Goal: Find specific fact: Find specific fact

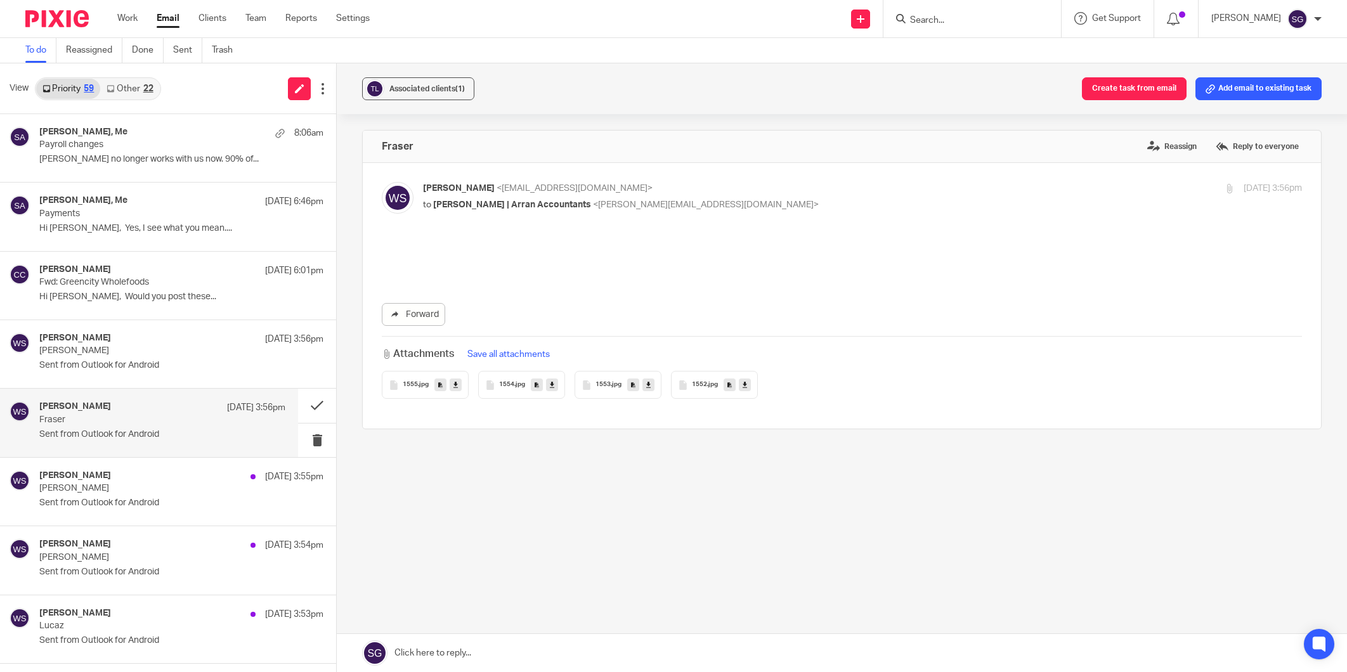
click at [717, 63] on main "To do Reassigned Done Sent Trash View Priority 59 Other 22 [PERSON_NAME], Me 8:…" at bounding box center [673, 336] width 1347 height 672
drag, startPoint x: 776, startPoint y: 287, endPoint x: 84, endPoint y: 311, distance: 693.0
click at [774, 290] on div "Forward Attachments Save all attachments 1555 .jpg 1554 .jpg 1553 .jpg 1552 .jpg" at bounding box center [842, 319] width 920 height 160
drag, startPoint x: 726, startPoint y: 78, endPoint x: 432, endPoint y: 183, distance: 312.3
click at [700, 89] on div "Associated clients (1) Create task from email Add email to existing task" at bounding box center [842, 88] width 1010 height 51
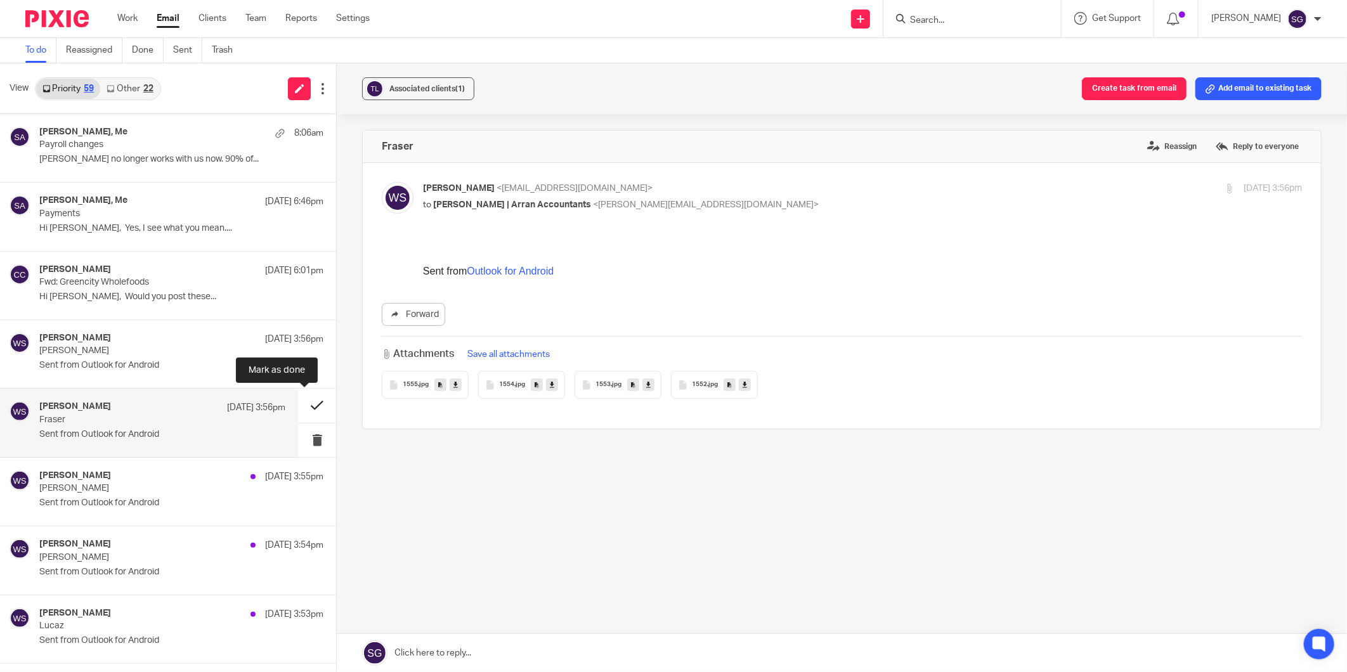
click at [307, 409] on button at bounding box center [317, 406] width 38 height 34
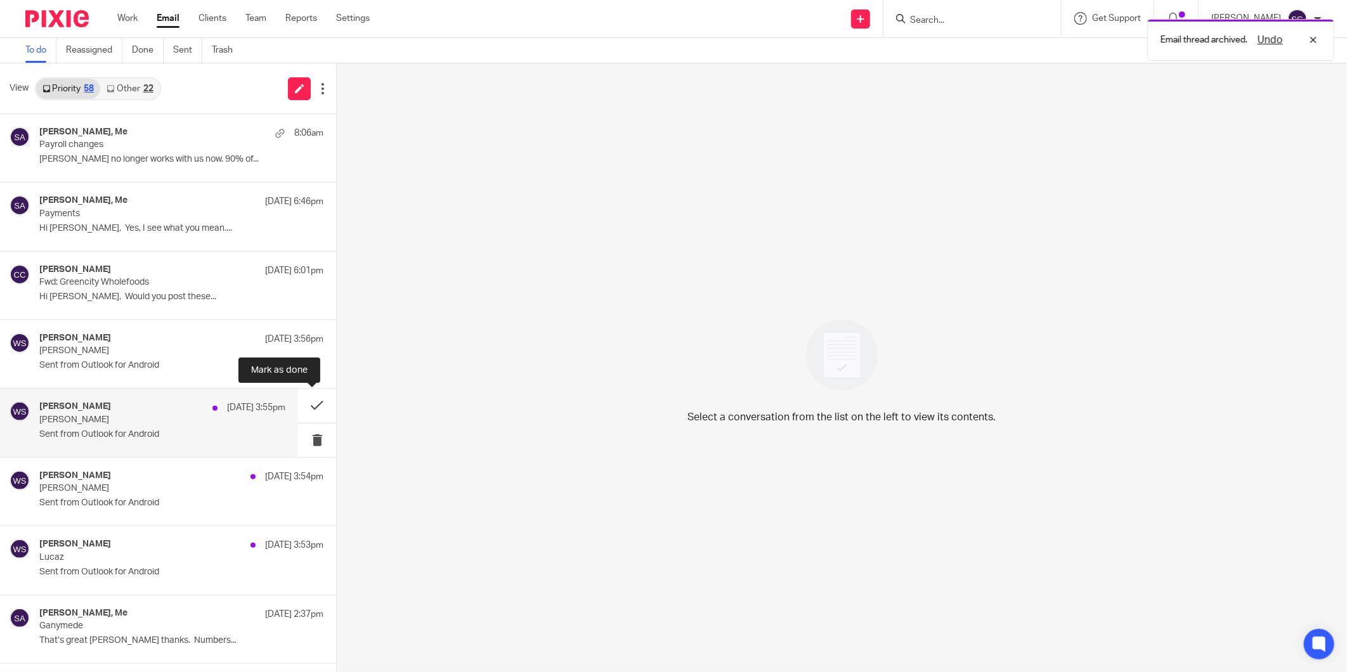
click at [306, 407] on button at bounding box center [317, 406] width 38 height 34
click at [306, 404] on button at bounding box center [317, 406] width 38 height 34
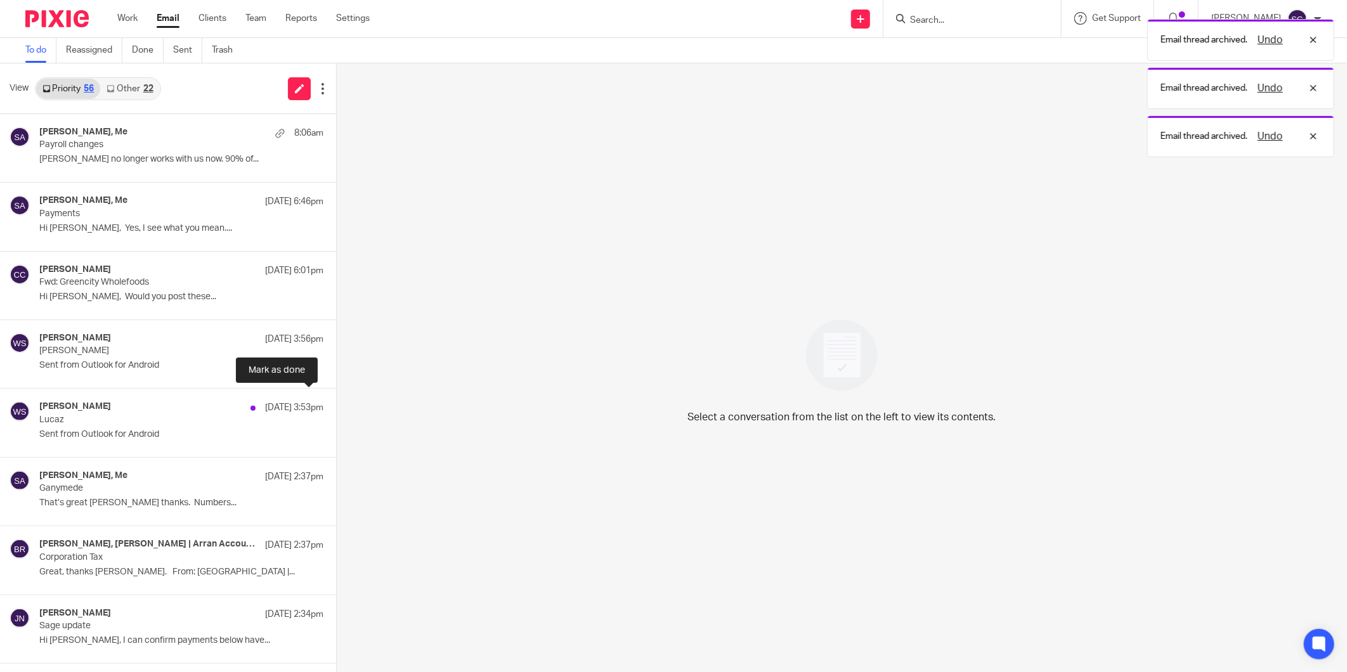
click at [336, 404] on button at bounding box center [341, 406] width 10 height 34
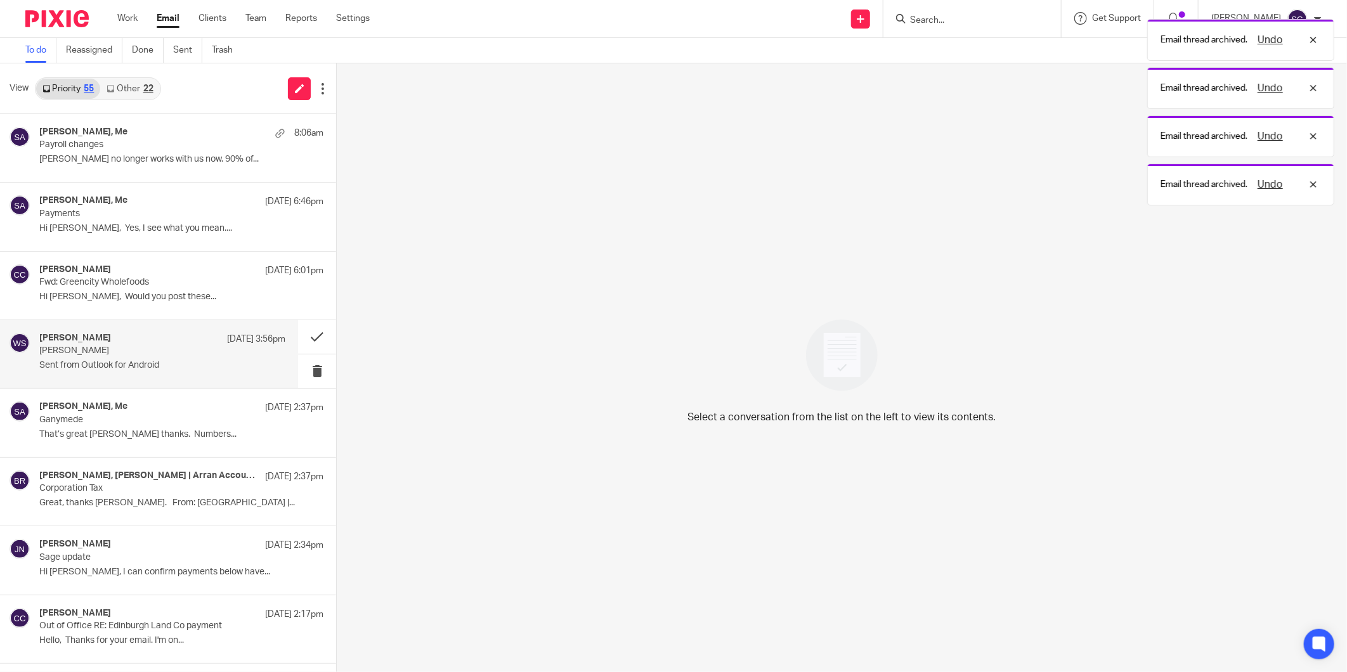
click at [181, 368] on p "Sent from Outlook for Android" at bounding box center [162, 365] width 246 height 11
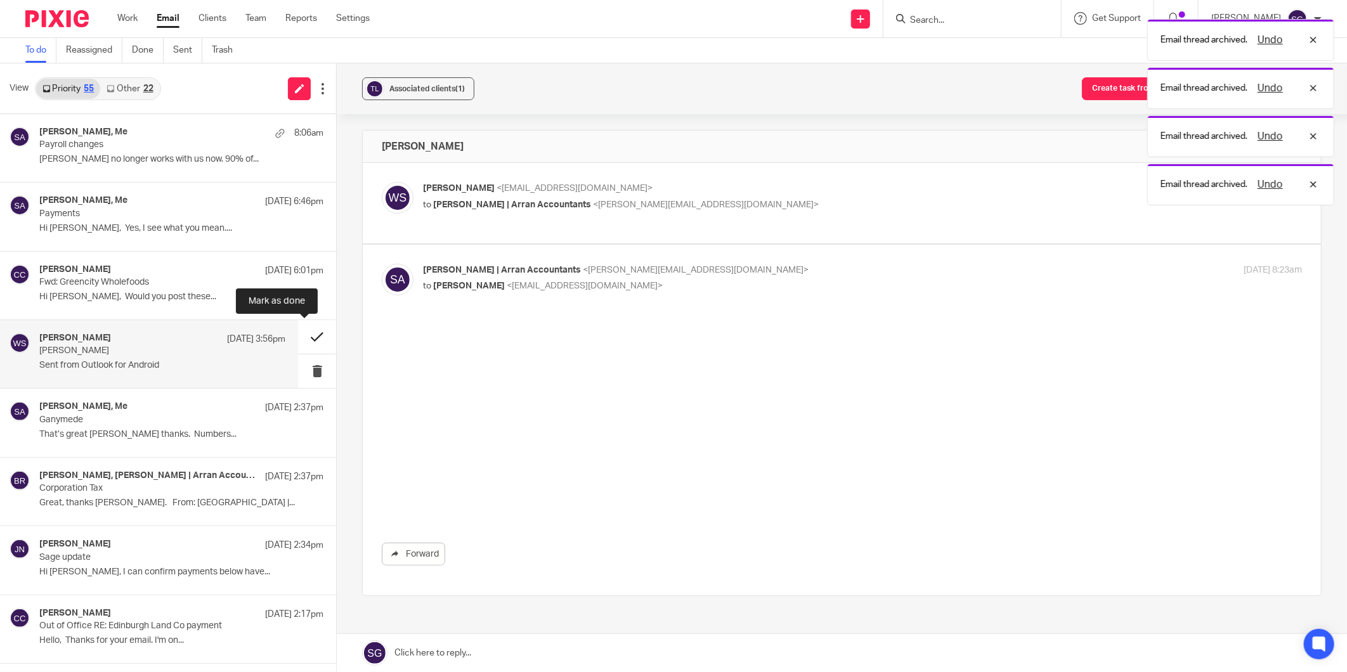
click at [298, 338] on button at bounding box center [317, 337] width 38 height 34
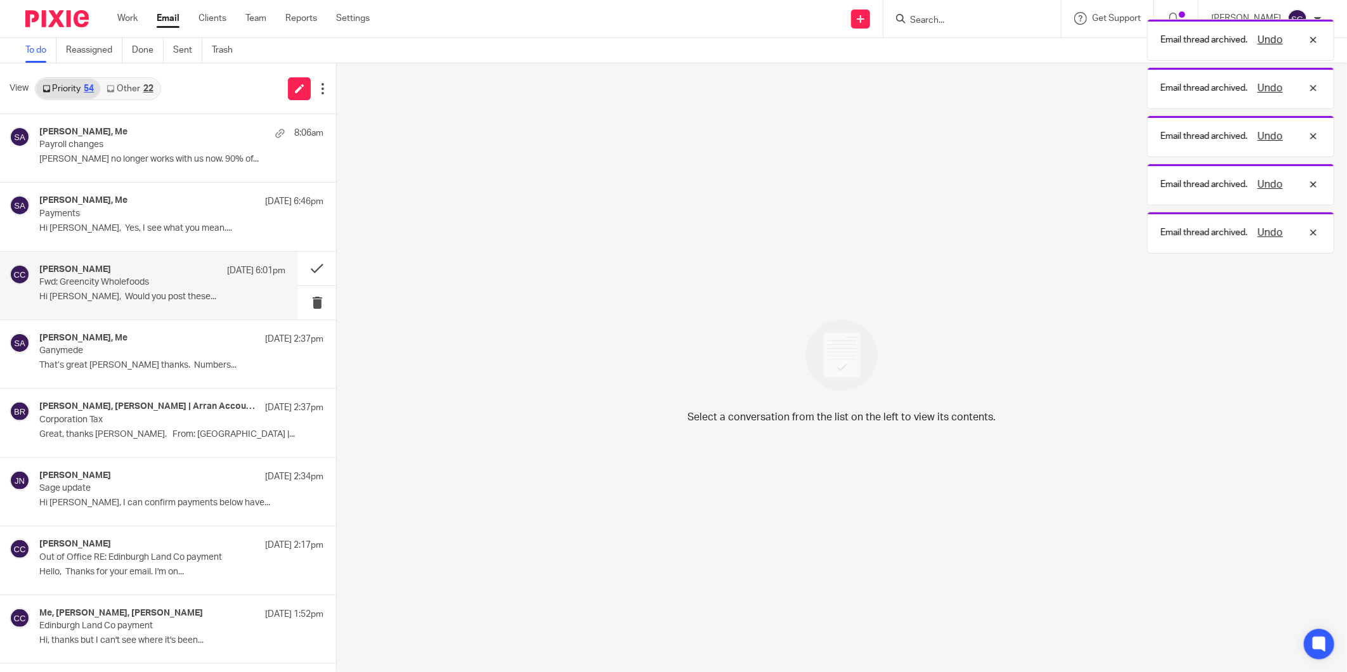
click at [176, 279] on p "Fwd: Greencity Wholefoods" at bounding box center [137, 282] width 197 height 11
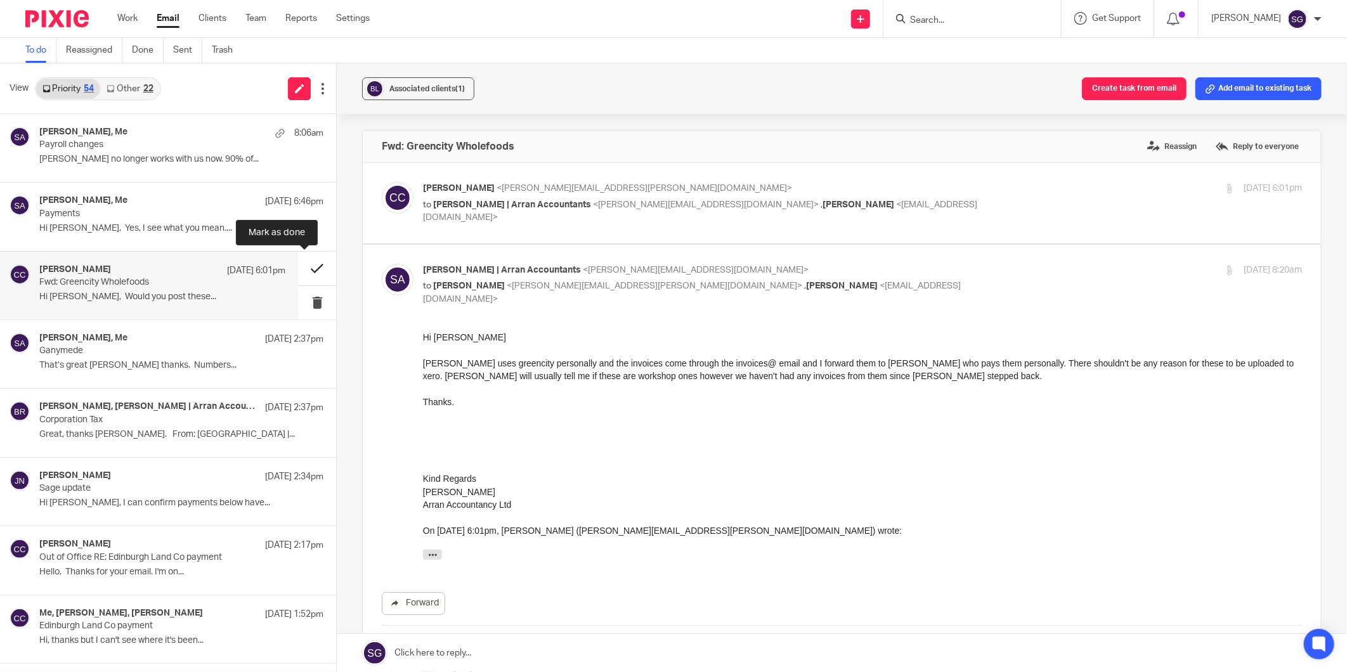
click at [303, 269] on button at bounding box center [317, 269] width 38 height 34
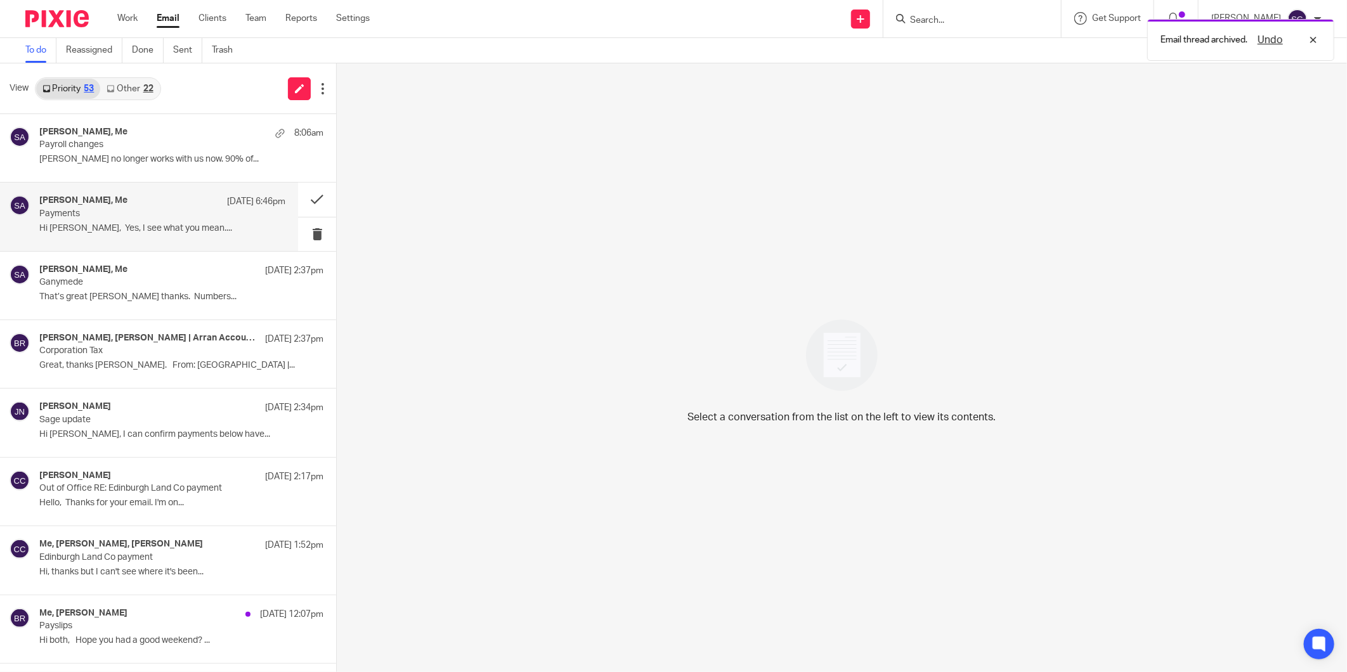
click at [169, 219] on div "Carol-Ann Cormack, Me 22 Sep 6:46pm Payments Hi Sarah, Yes, I see what you mean…" at bounding box center [162, 216] width 246 height 42
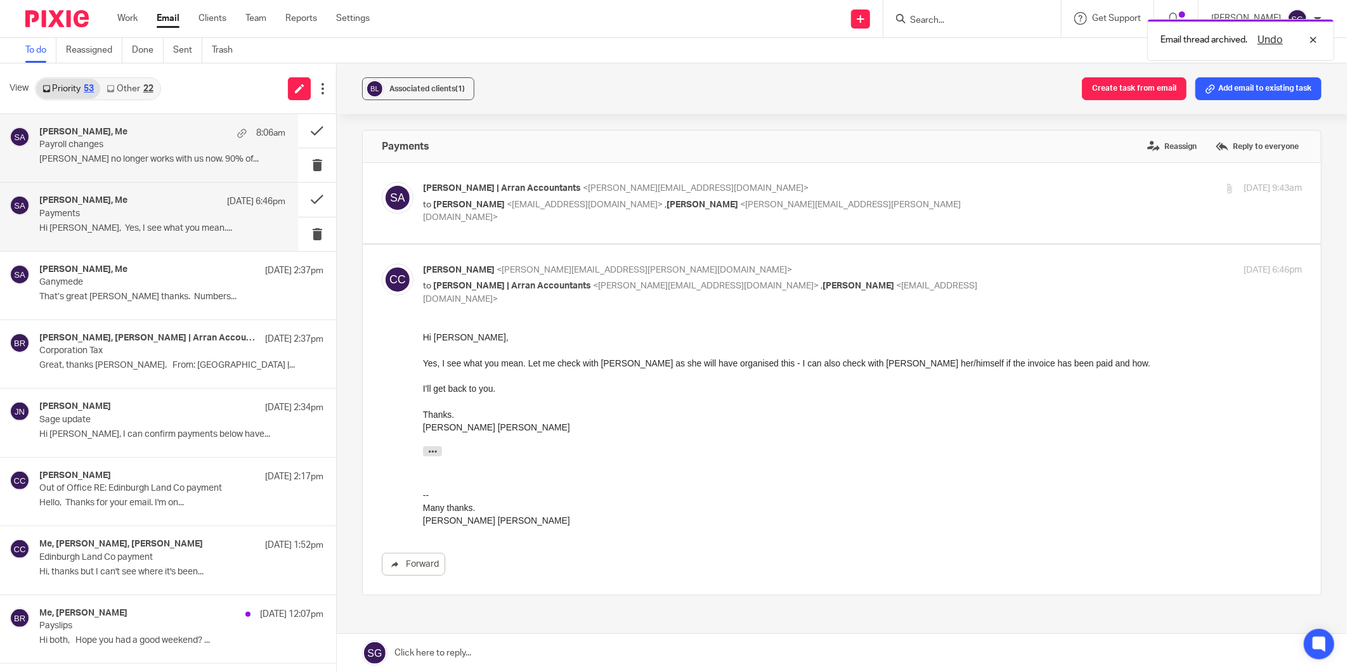
click at [128, 144] on p "Payroll changes" at bounding box center [137, 145] width 197 height 11
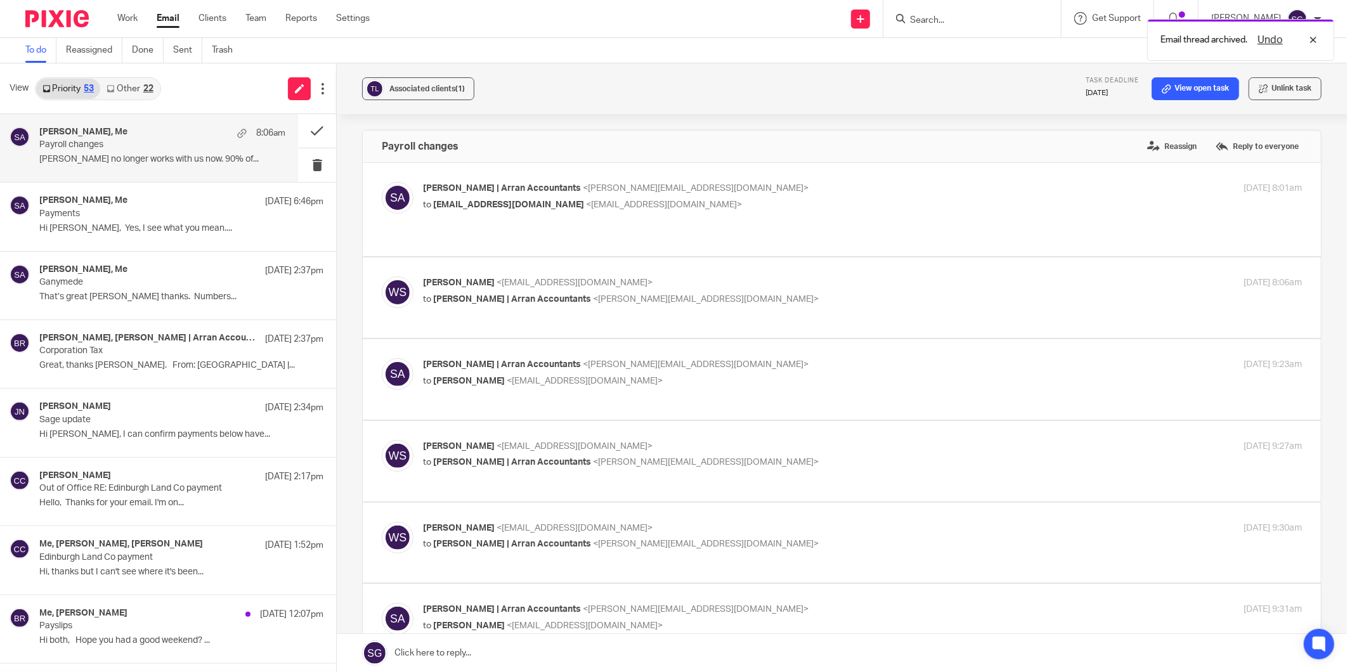
click at [483, 212] on div "Sarah | Arran Accountants <sarah@arranaccountants.co.uk> to williamsillars@outl…" at bounding box center [862, 198] width 879 height 32
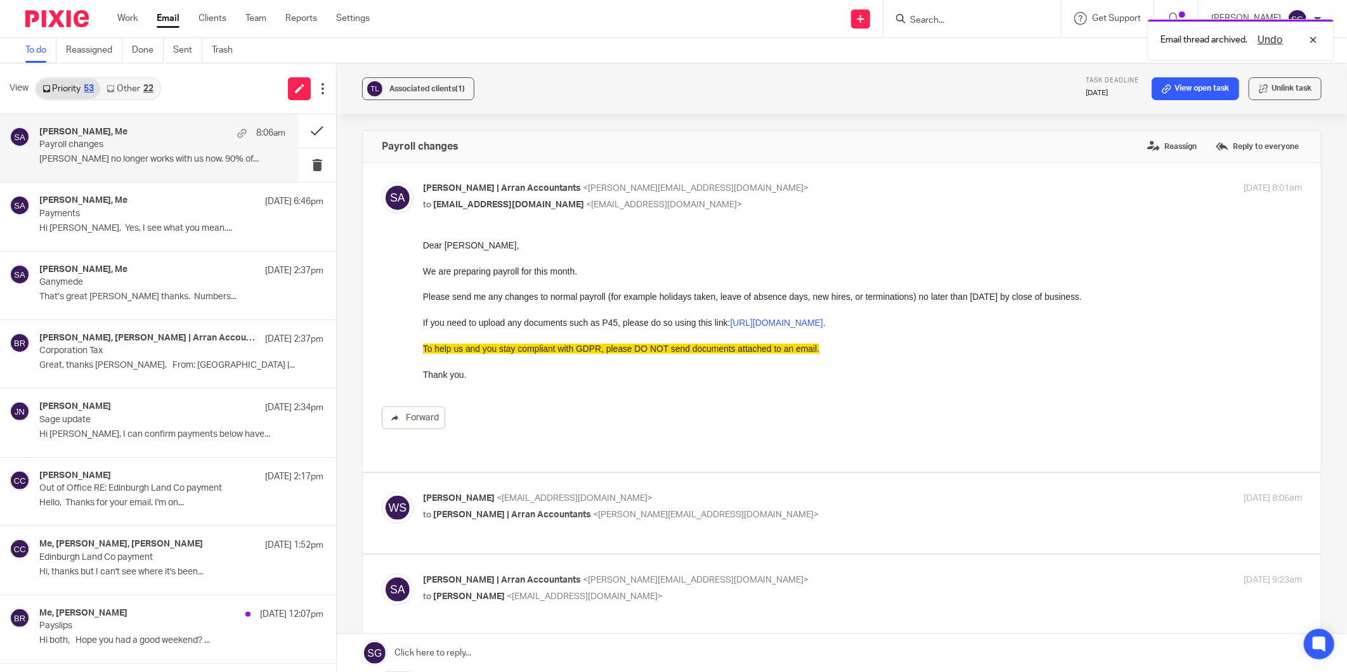
drag, startPoint x: 479, startPoint y: 211, endPoint x: 482, endPoint y: 245, distance: 33.7
click at [478, 211] on div "Sarah | Arran Accountants <sarah@arranaccountants.co.uk> to williamsillars@outl…" at bounding box center [862, 198] width 879 height 32
checkbox input "false"
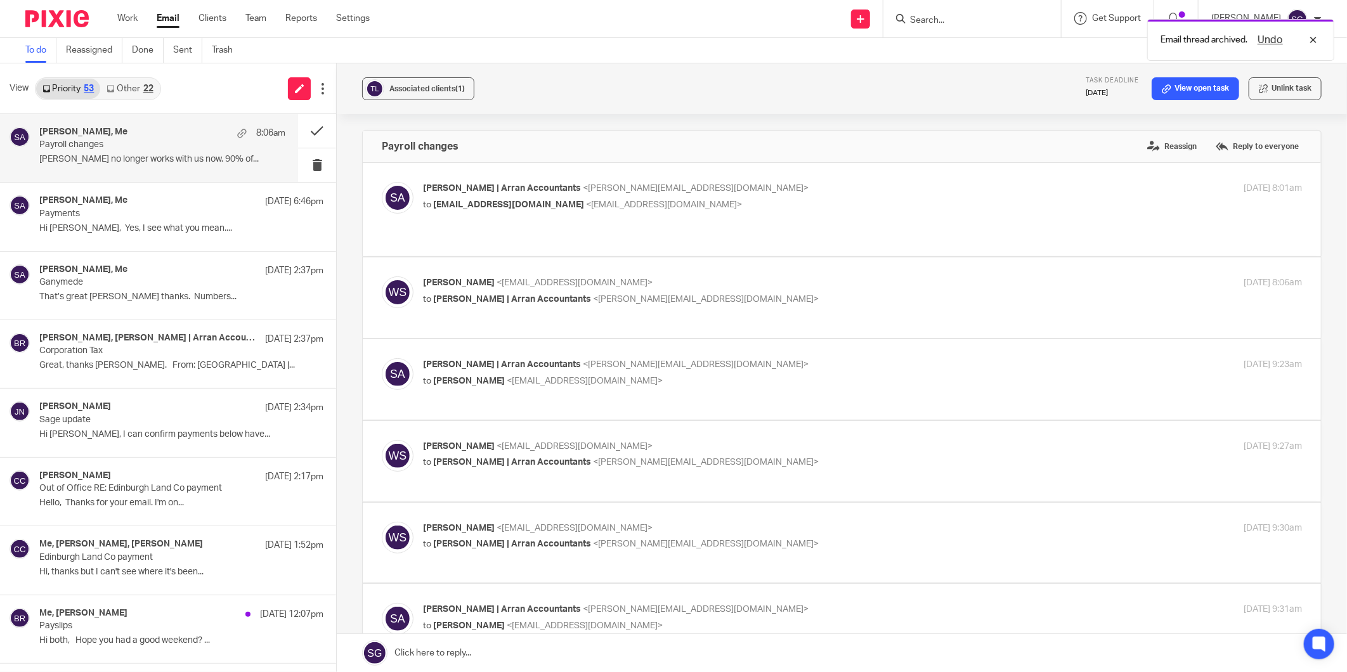
click at [467, 302] on span "Sarah | Arran Accountants" at bounding box center [512, 299] width 158 height 9
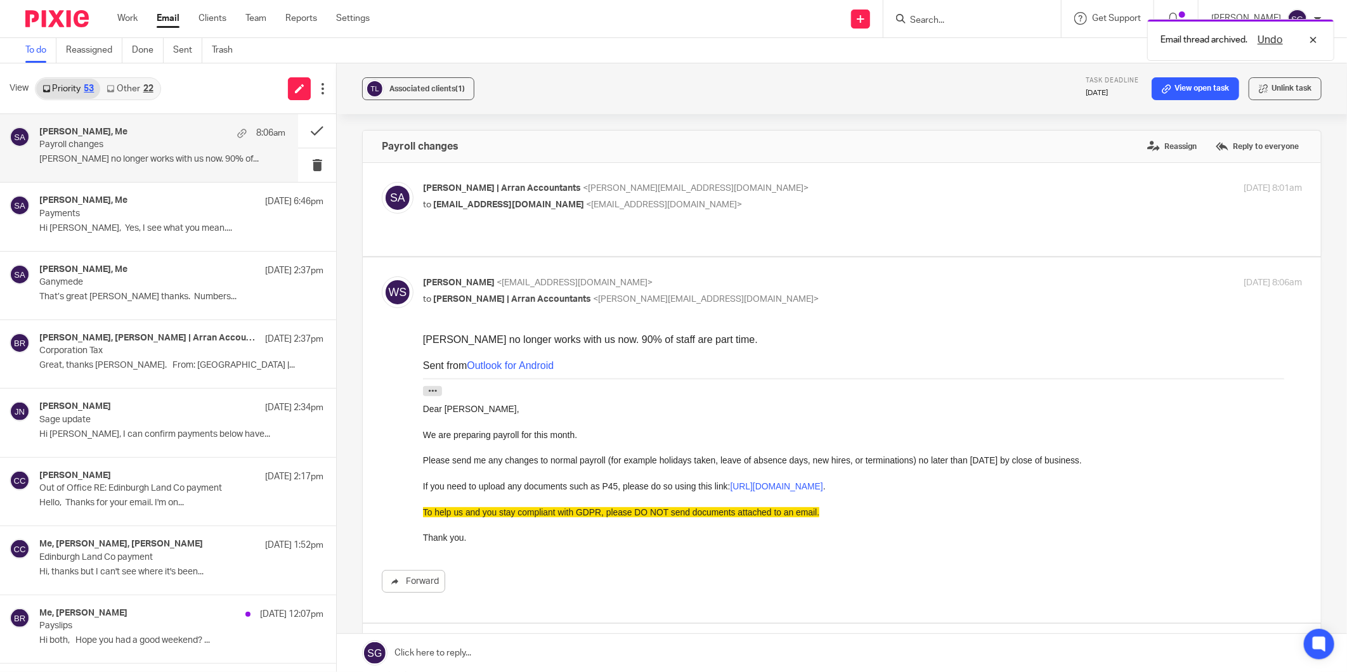
click at [468, 306] on p "to Sarah | Arran Accountants <sarah@arranaccountants.co.uk>" at bounding box center [716, 299] width 586 height 13
checkbox input "false"
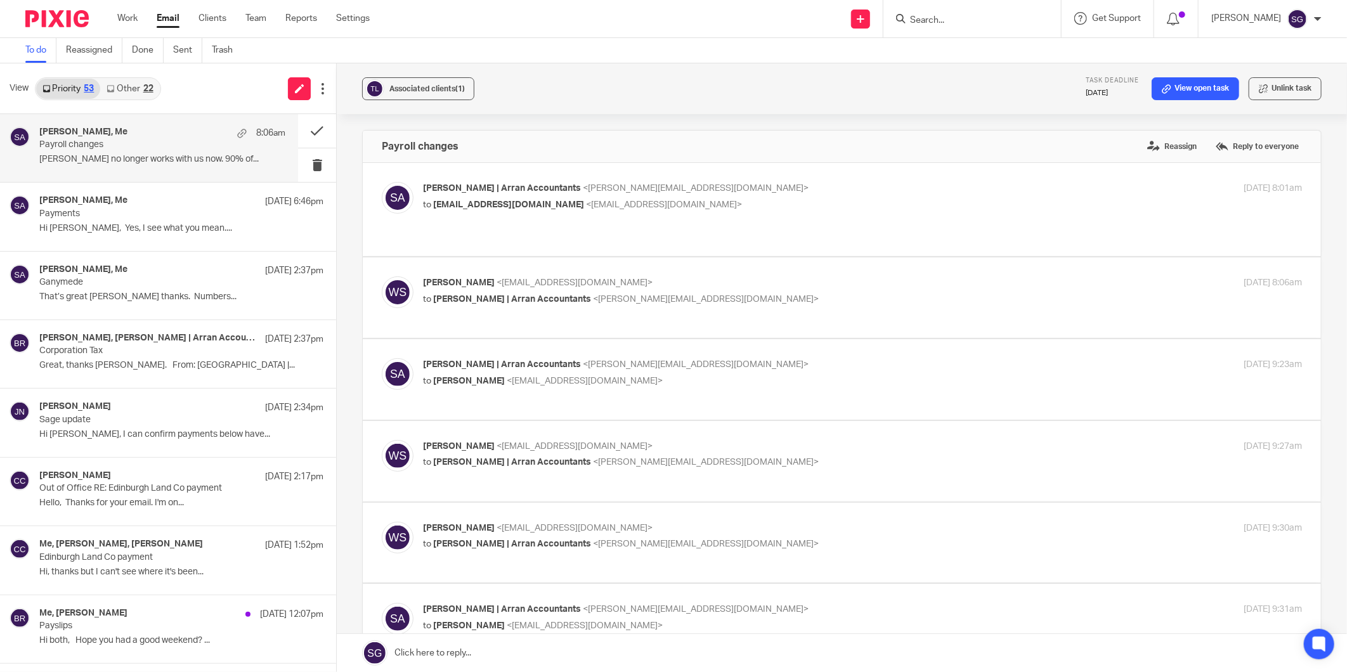
click at [466, 388] on p "to William Sillars <williamsillars@outlook.com>" at bounding box center [716, 381] width 586 height 13
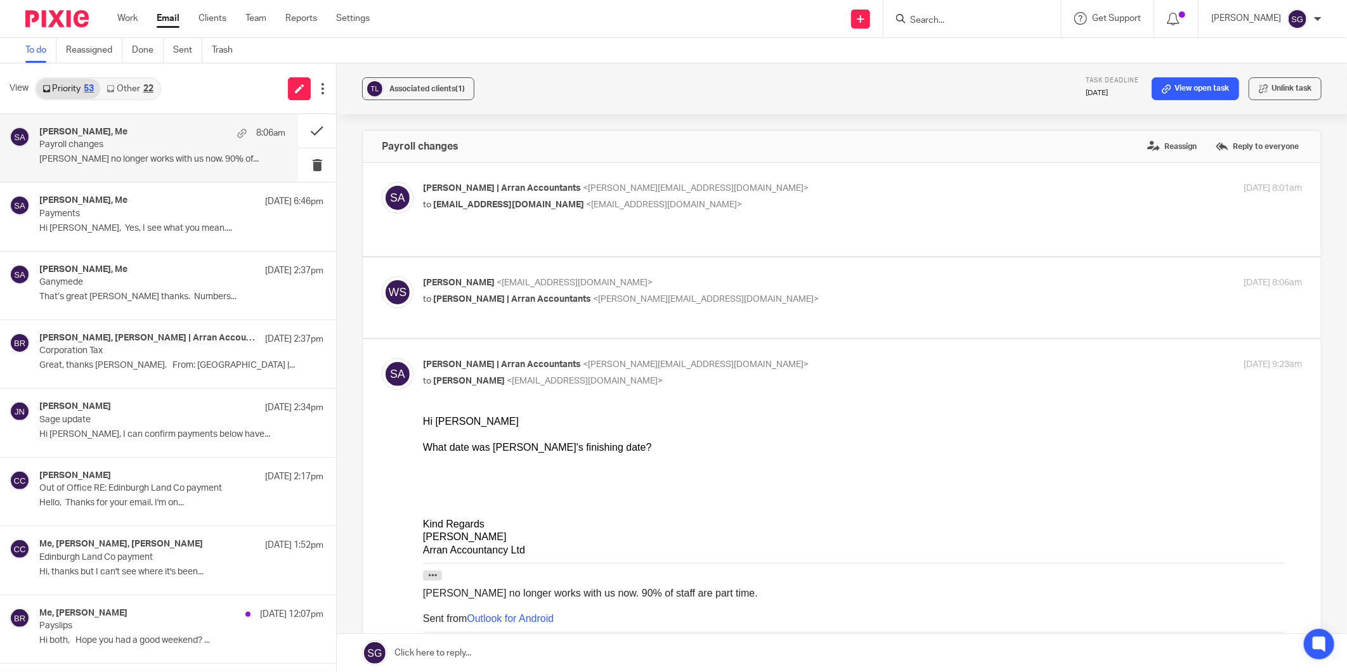
click at [466, 388] on p "to William Sillars <williamsillars@outlook.com>" at bounding box center [716, 381] width 586 height 13
checkbox input "false"
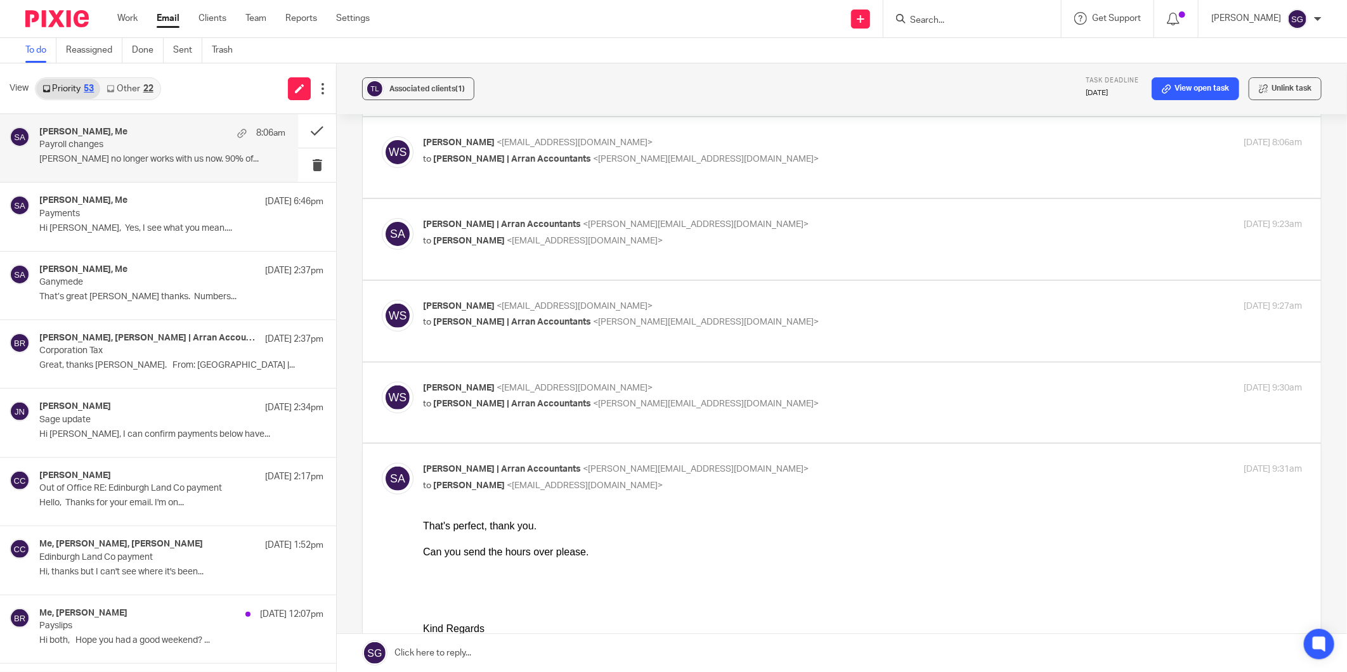
scroll to position [141, 0]
click at [469, 327] on p "to Sarah | Arran Accountants <sarah@arranaccountants.co.uk>" at bounding box center [716, 321] width 586 height 13
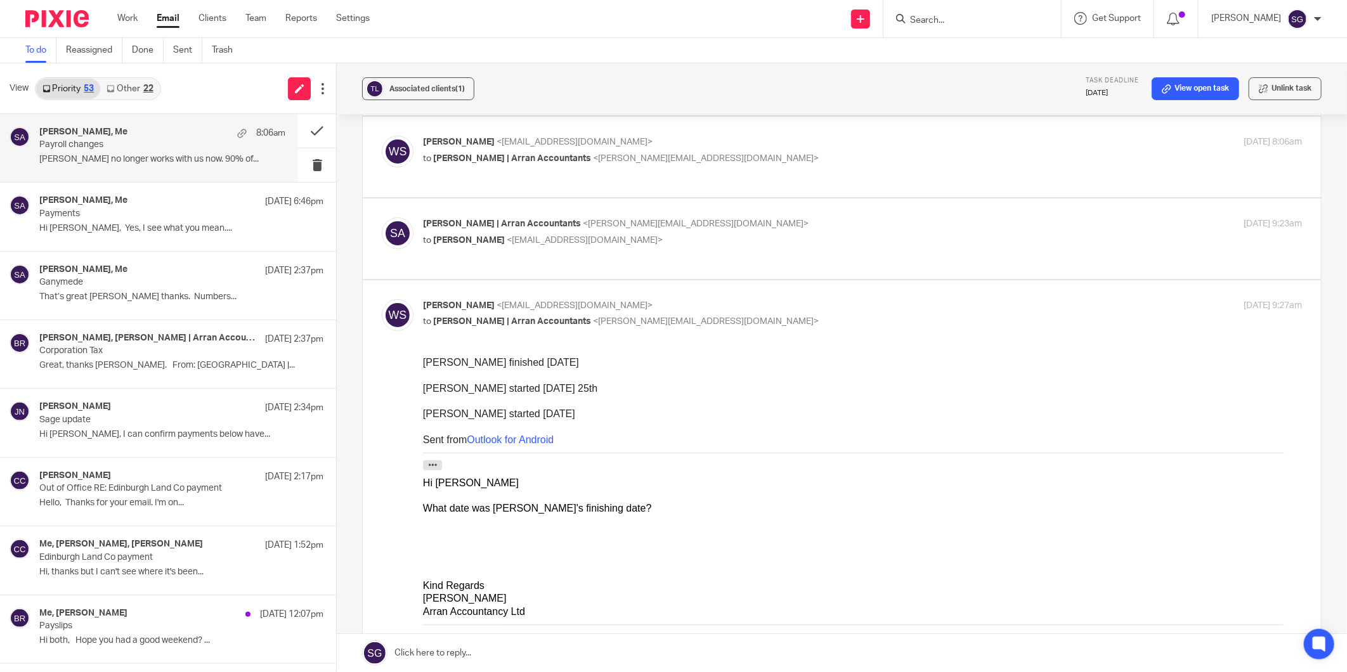
scroll to position [0, 0]
click at [469, 327] on p "to Sarah | Arran Accountants <sarah@arranaccountants.co.uk>" at bounding box center [716, 321] width 586 height 13
checkbox input "false"
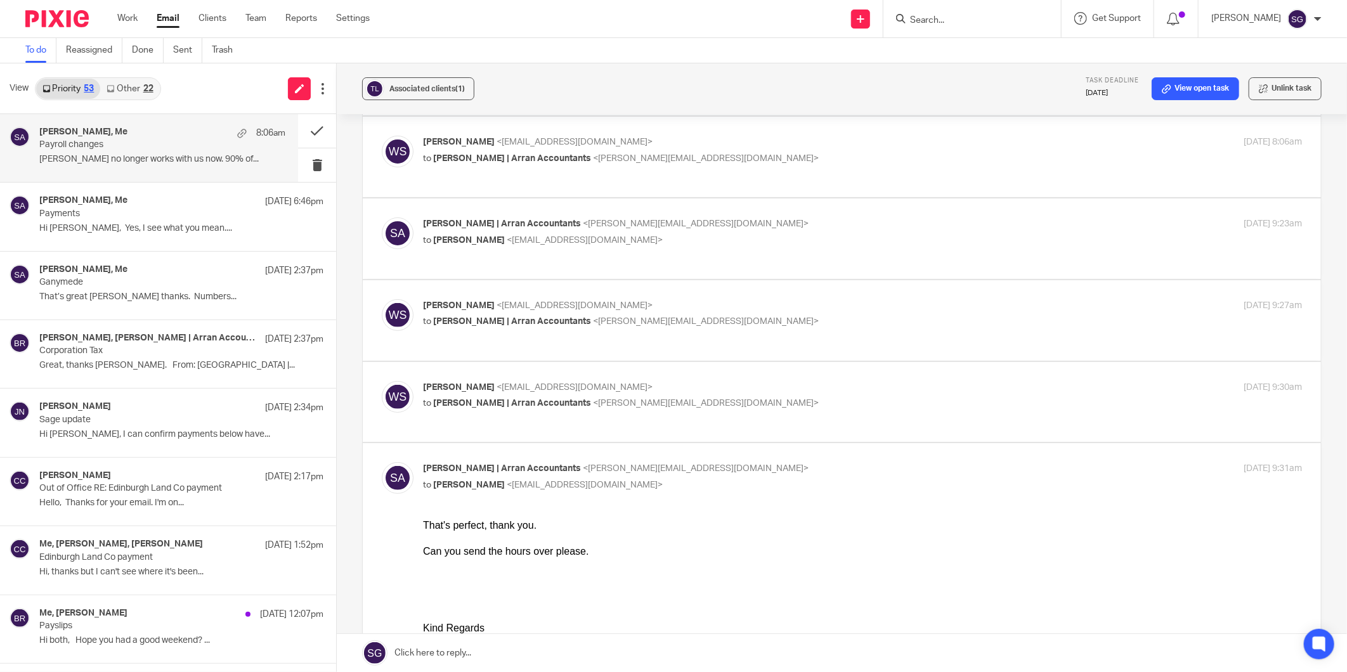
click at [464, 411] on div "William Sillars <williamsillars@outlook.com> to Sarah | Arran Accountants <sara…" at bounding box center [862, 397] width 879 height 32
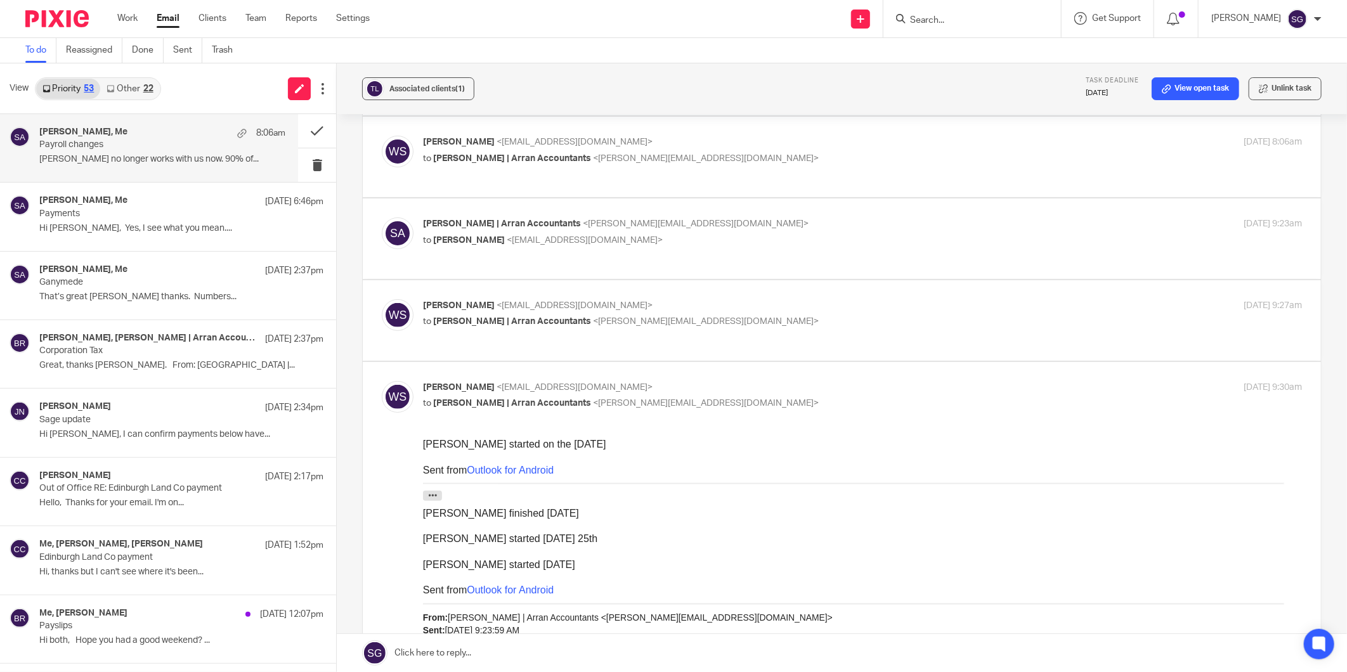
click at [464, 411] on div "William Sillars <williamsillars@outlook.com> to Sarah | Arran Accountants <sara…" at bounding box center [862, 397] width 879 height 32
drag, startPoint x: 464, startPoint y: 411, endPoint x: 518, endPoint y: 414, distance: 53.3
click at [500, 409] on p "to Sarah | Arran Accountants <sarah@arranaccountants.co.uk>" at bounding box center [716, 403] width 586 height 13
checkbox input "false"
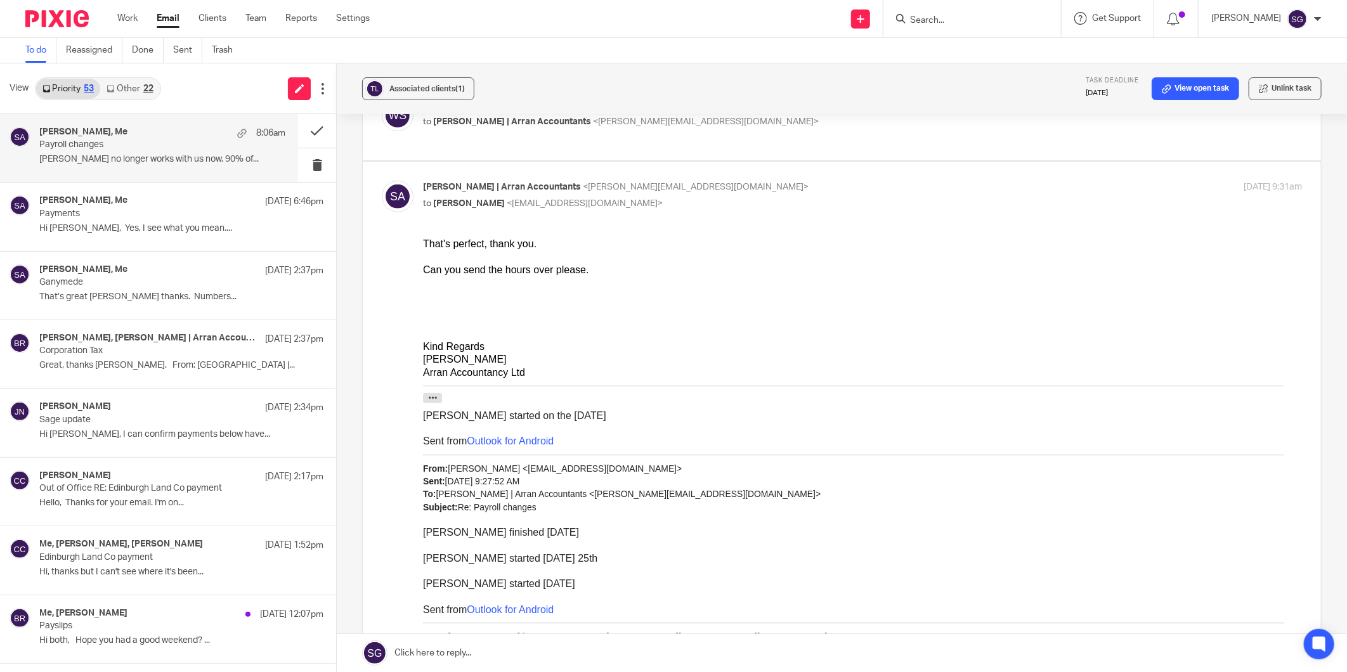
scroll to position [634, 0]
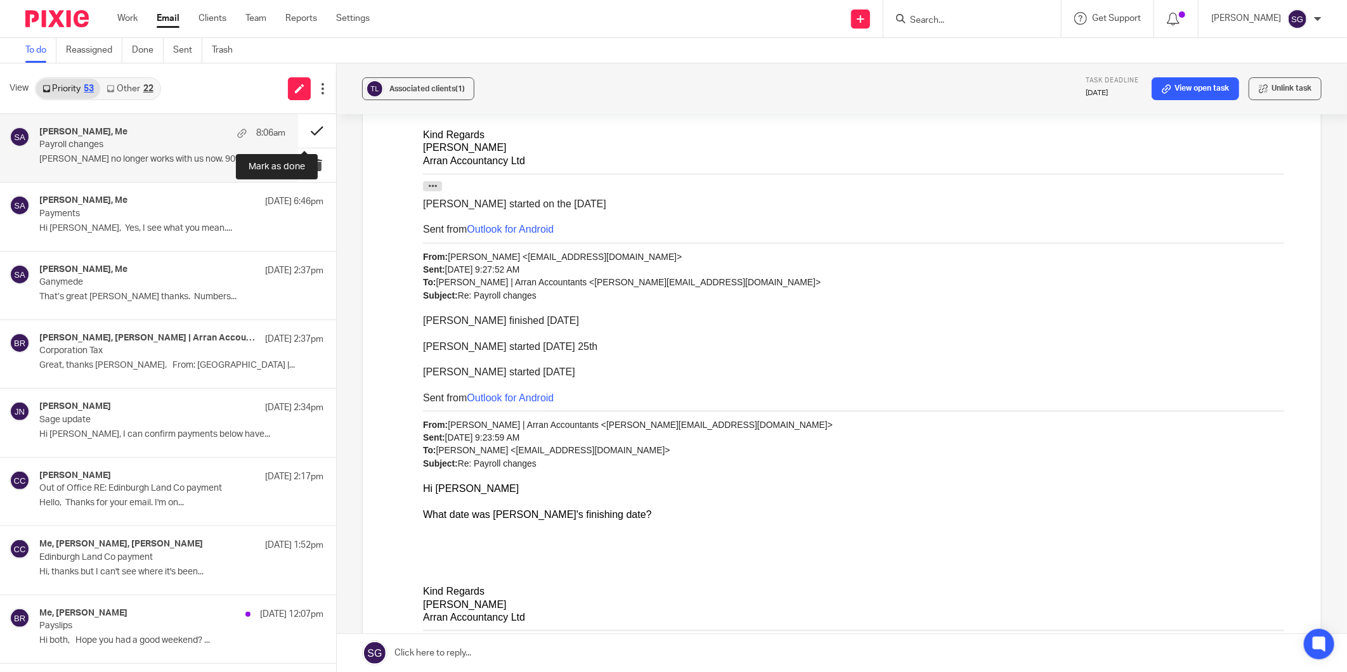
click at [298, 129] on button at bounding box center [317, 131] width 38 height 34
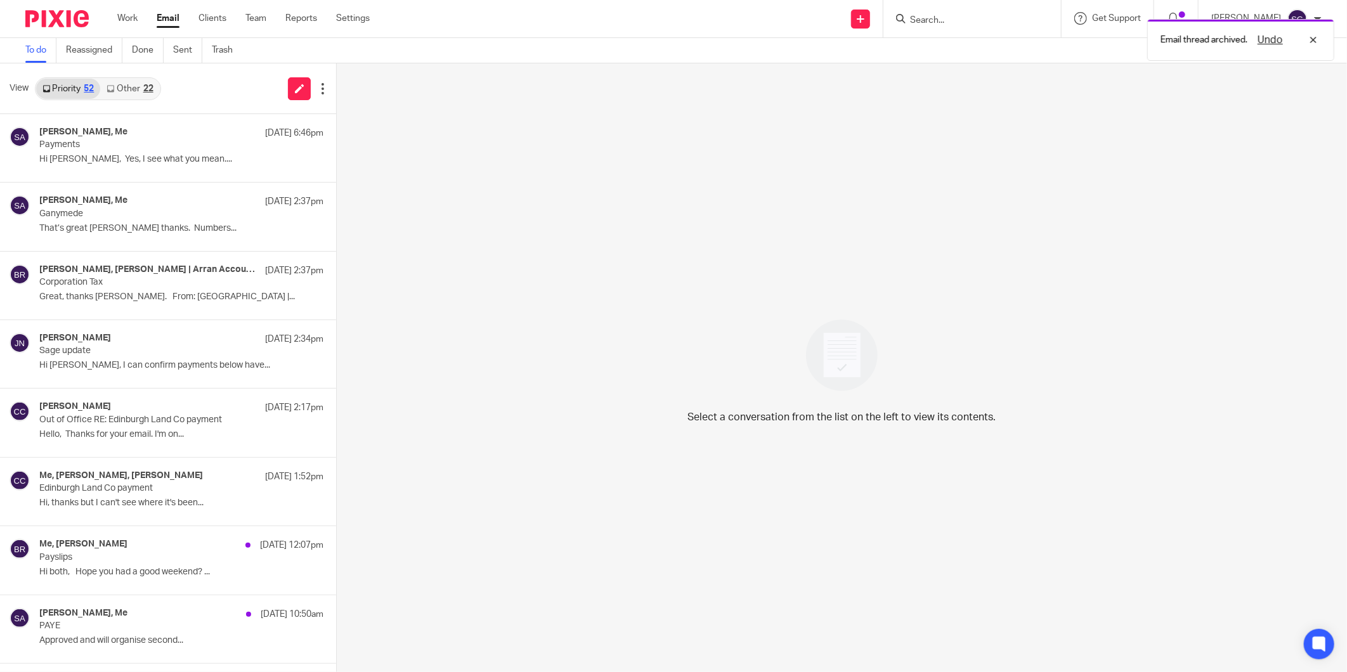
click at [134, 88] on link "Other 22" at bounding box center [129, 89] width 59 height 20
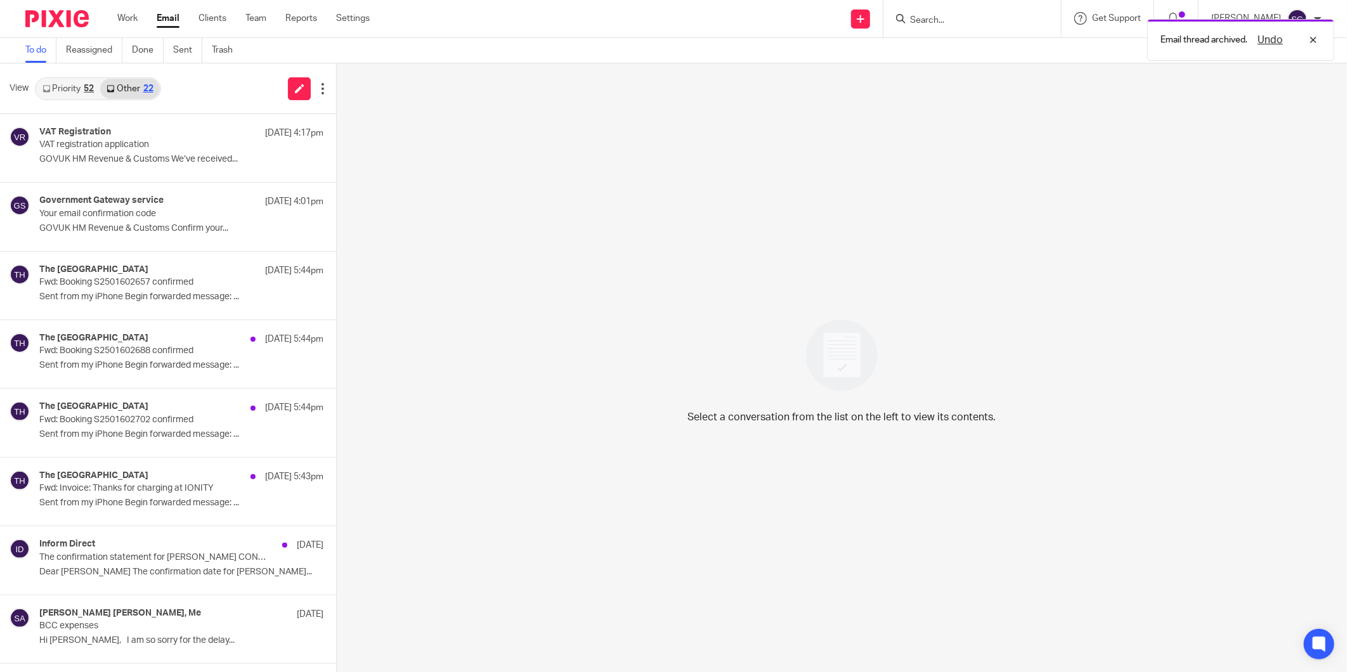
drag, startPoint x: 219, startPoint y: 100, endPoint x: 122, endPoint y: 90, distance: 96.9
click at [217, 102] on div "View Priority 52 Other 22" at bounding box center [168, 88] width 336 height 51
click at [138, 214] on p "Your email confirmation code" at bounding box center [137, 214] width 197 height 11
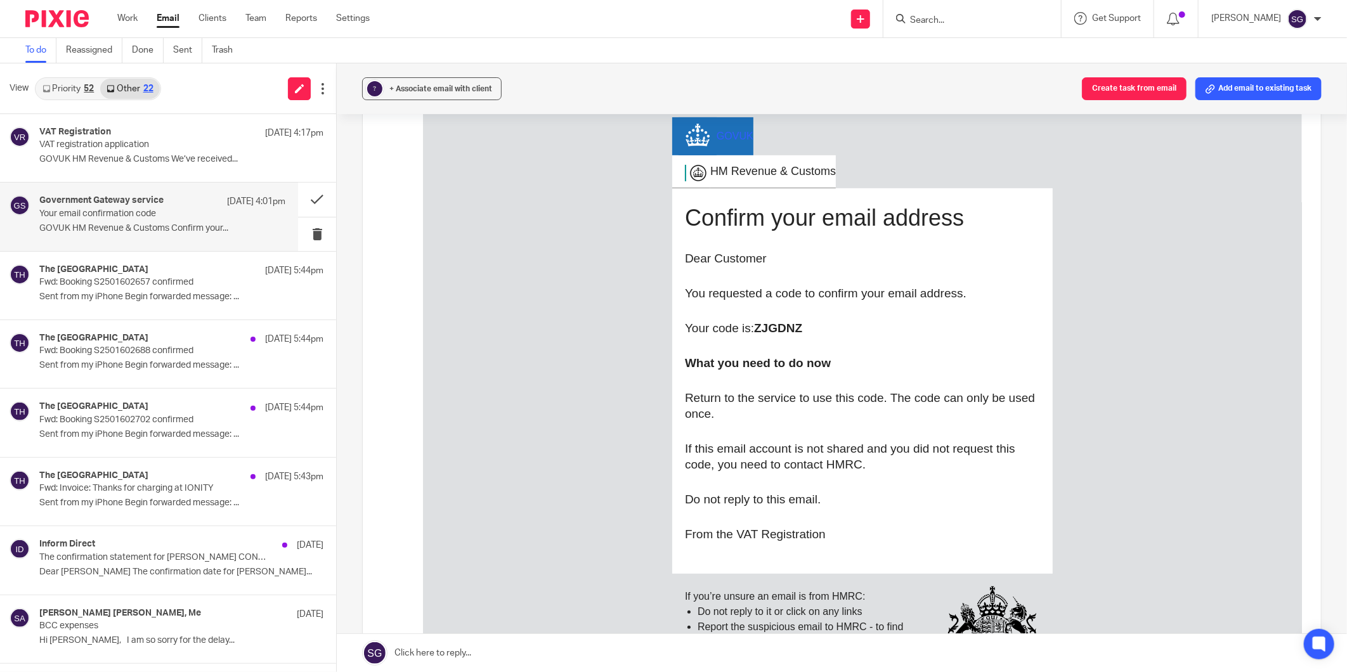
scroll to position [0, 0]
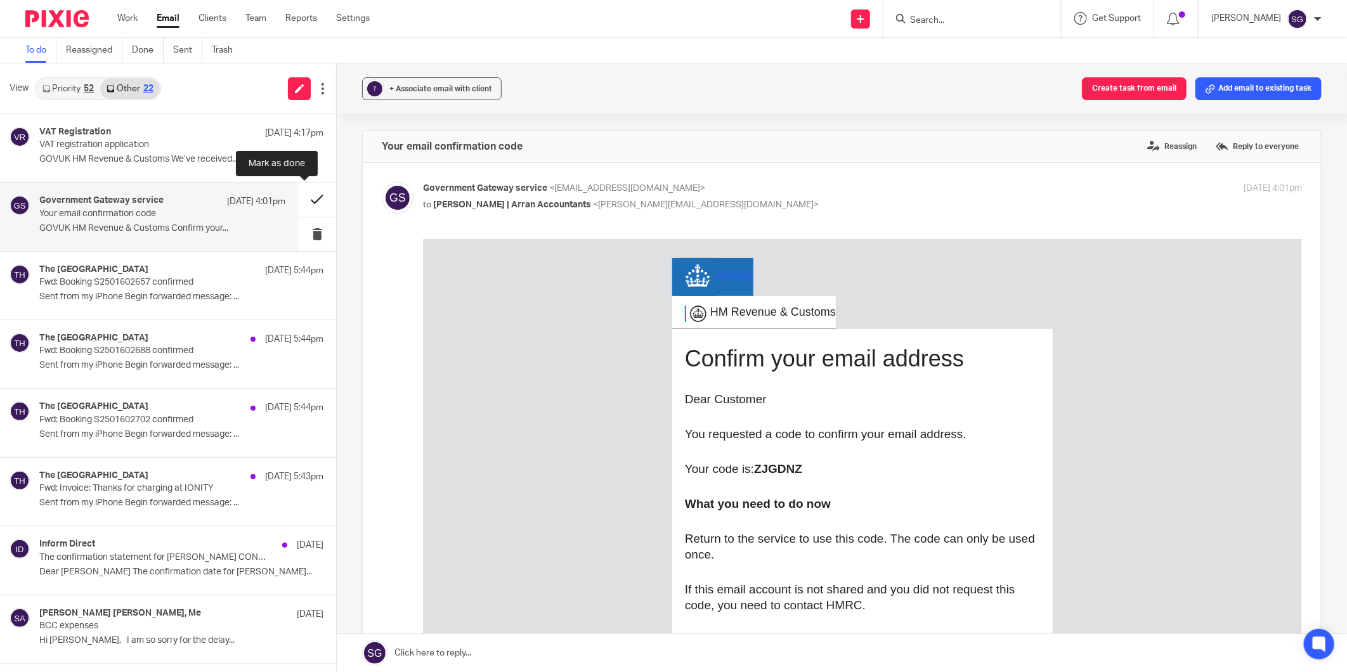
click at [305, 195] on button at bounding box center [317, 200] width 38 height 34
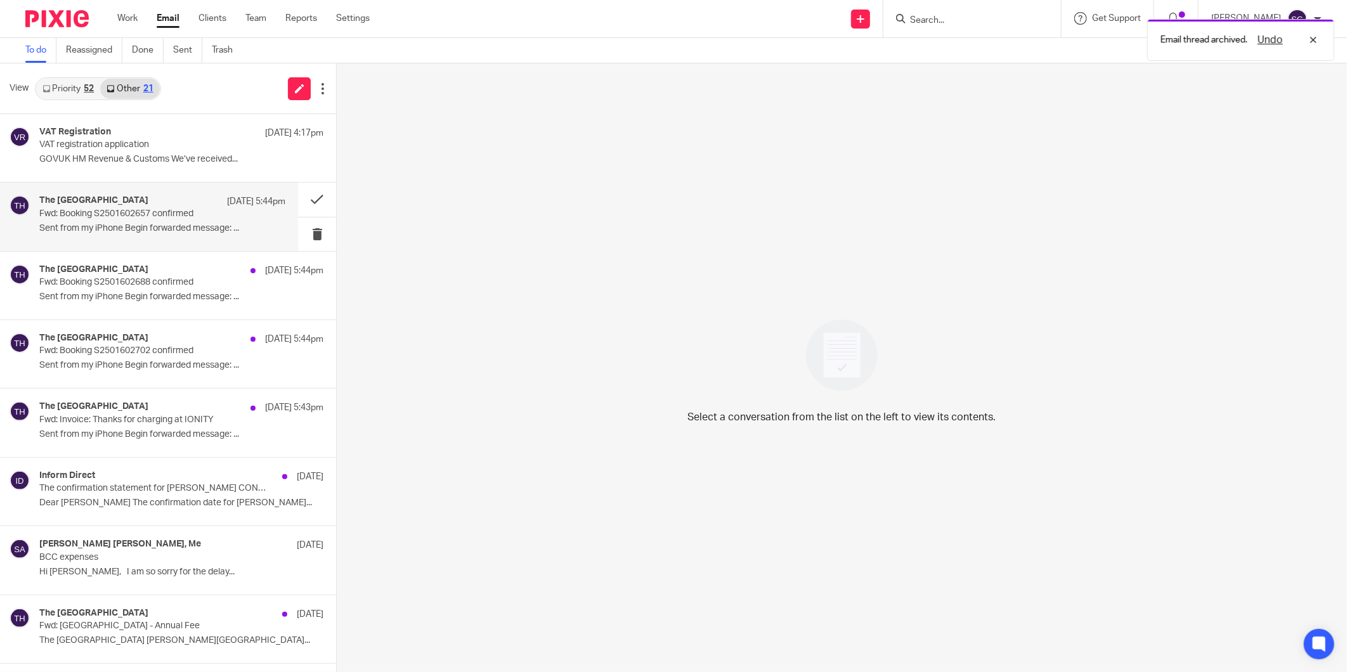
click at [186, 214] on p "Fwd: Booking S2501602657 confirmed" at bounding box center [137, 214] width 197 height 11
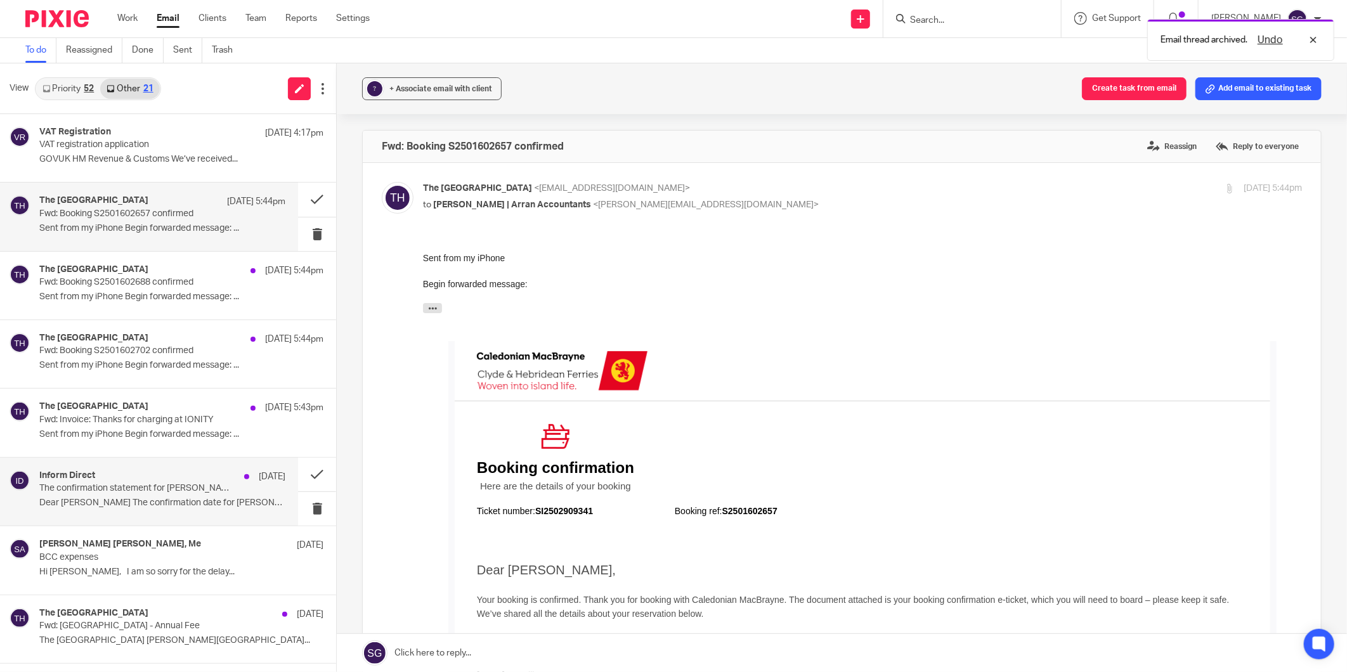
click at [205, 490] on p "The confirmation statement for ADRIAN CANNON CONSTRUCTION SERVICES LTD can now …" at bounding box center [137, 488] width 197 height 11
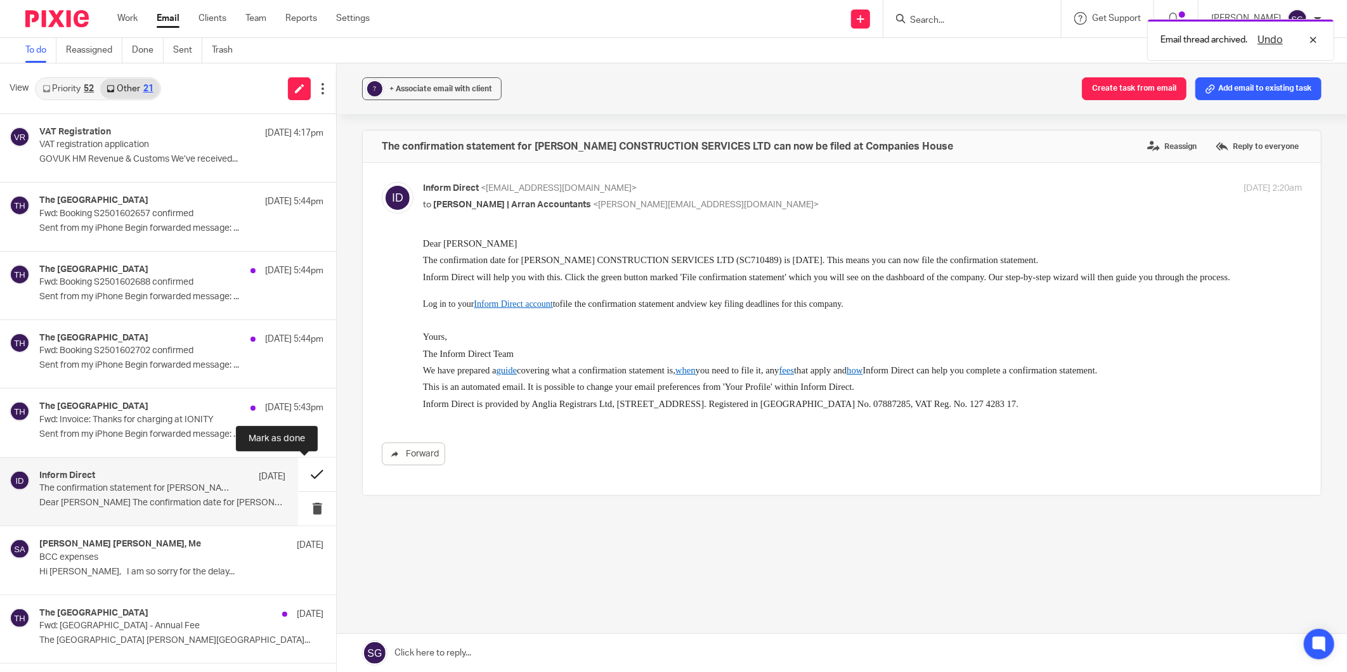
drag, startPoint x: 296, startPoint y: 472, endPoint x: 230, endPoint y: 460, distance: 66.5
click at [298, 472] on button at bounding box center [317, 475] width 38 height 34
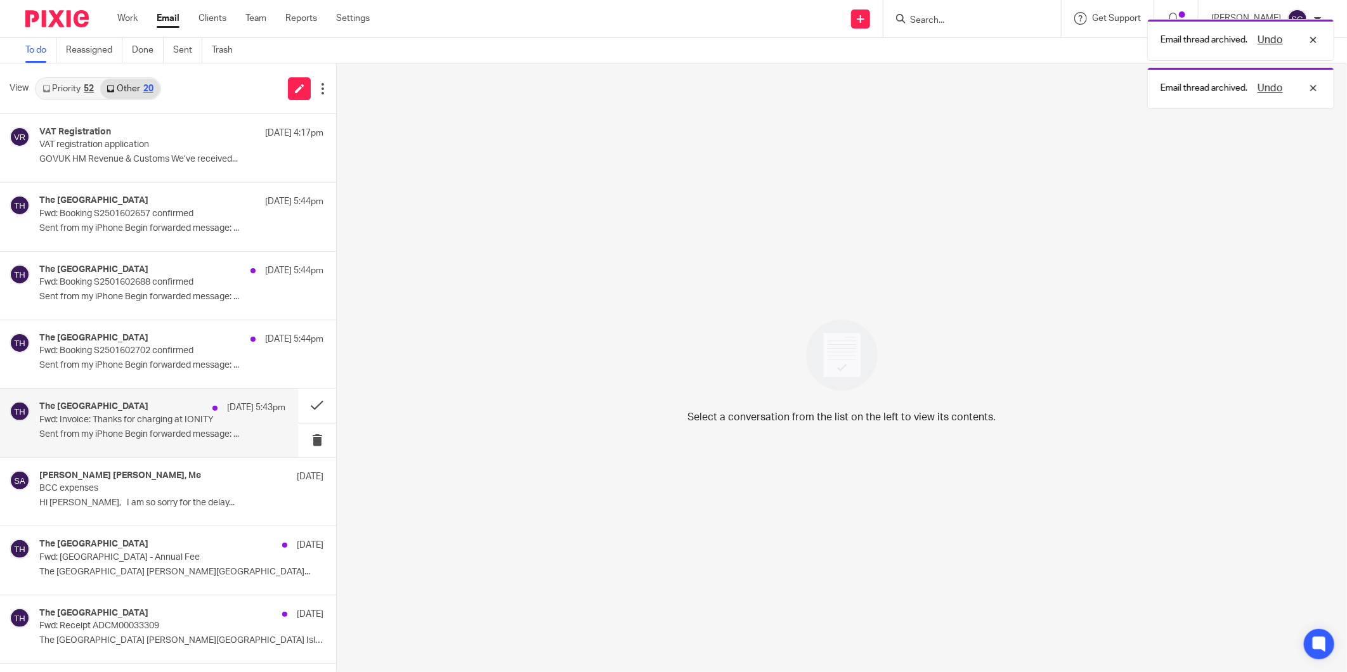
scroll to position [141, 0]
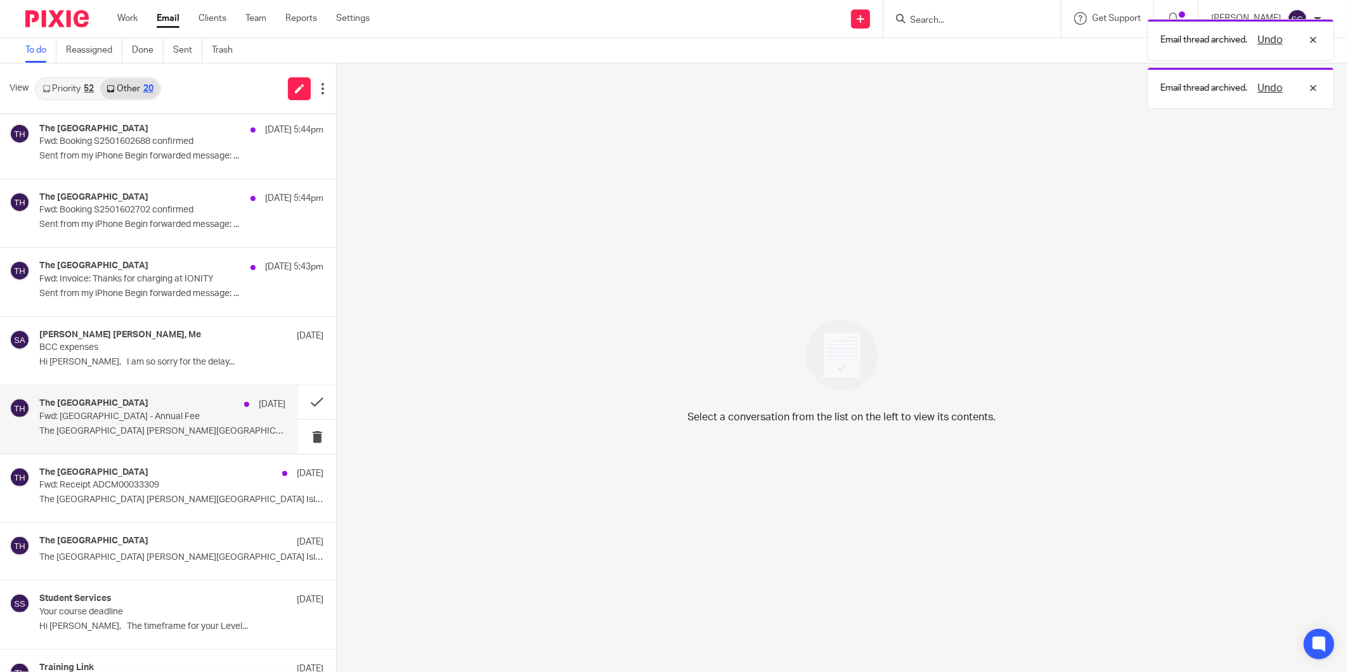
click at [176, 432] on p "The Burlington Guest House Whiting Bay Isle..." at bounding box center [162, 431] width 246 height 11
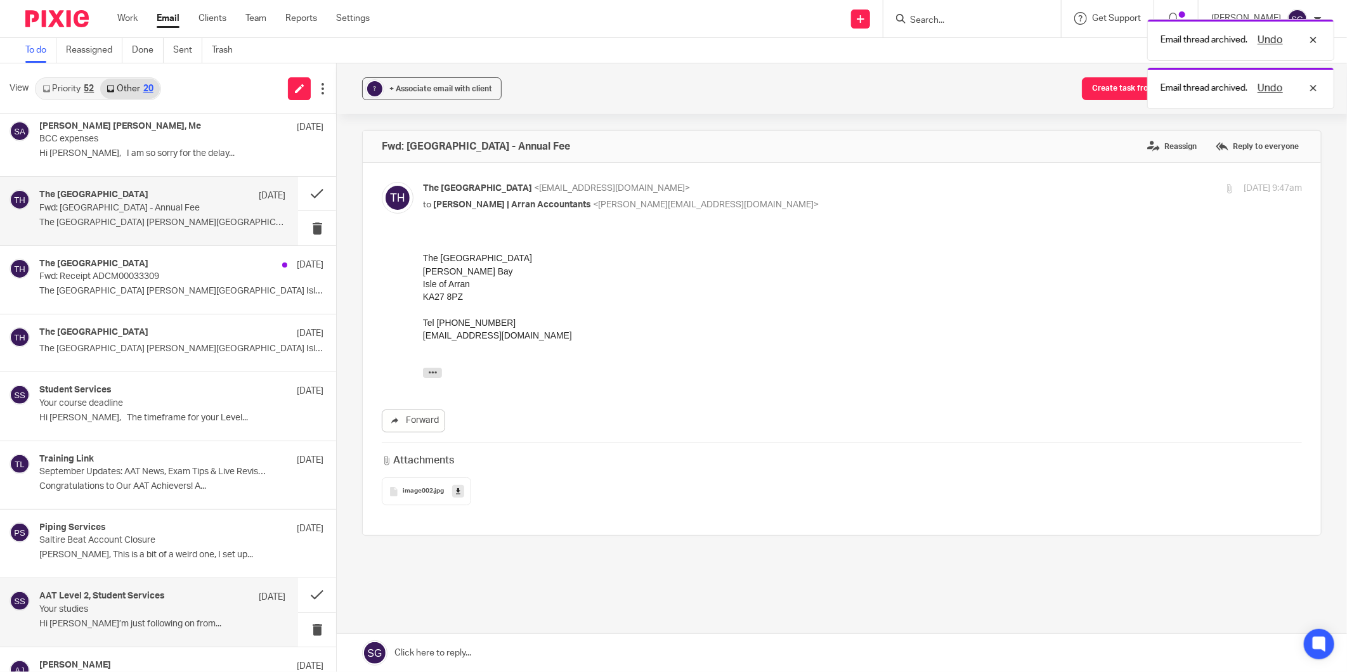
scroll to position [493, 0]
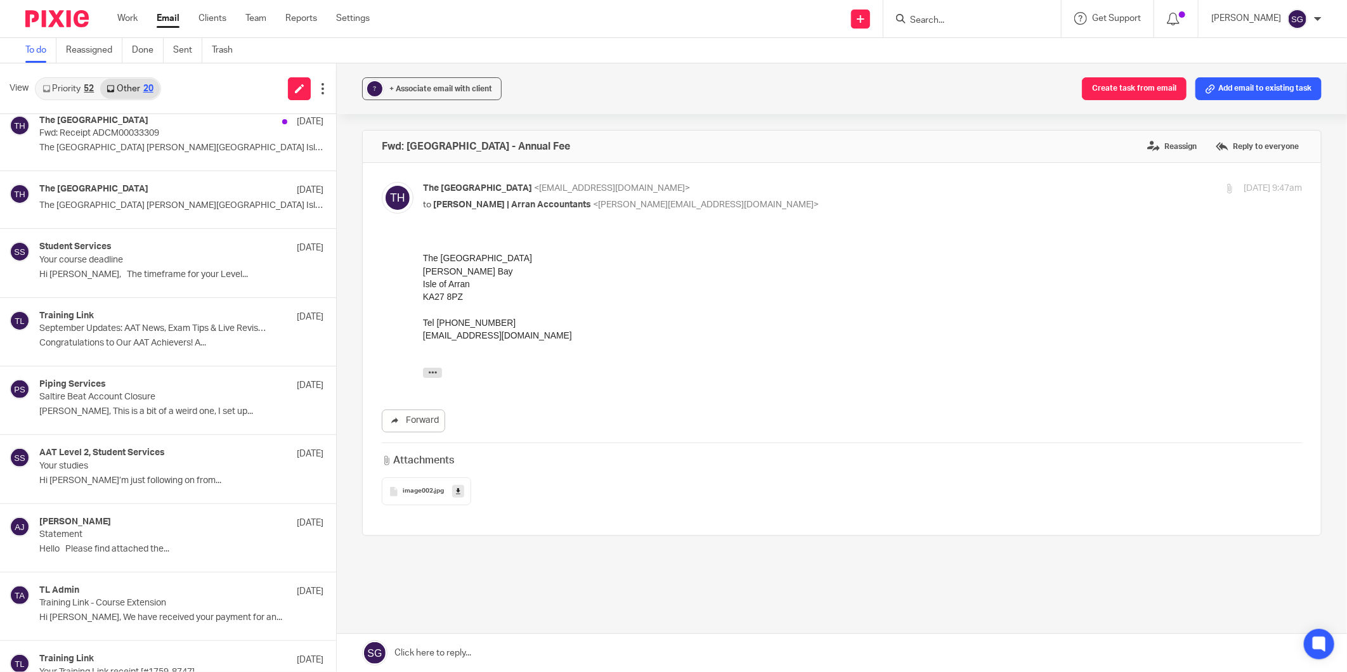
click at [174, 23] on link "Email" at bounding box center [168, 18] width 23 height 13
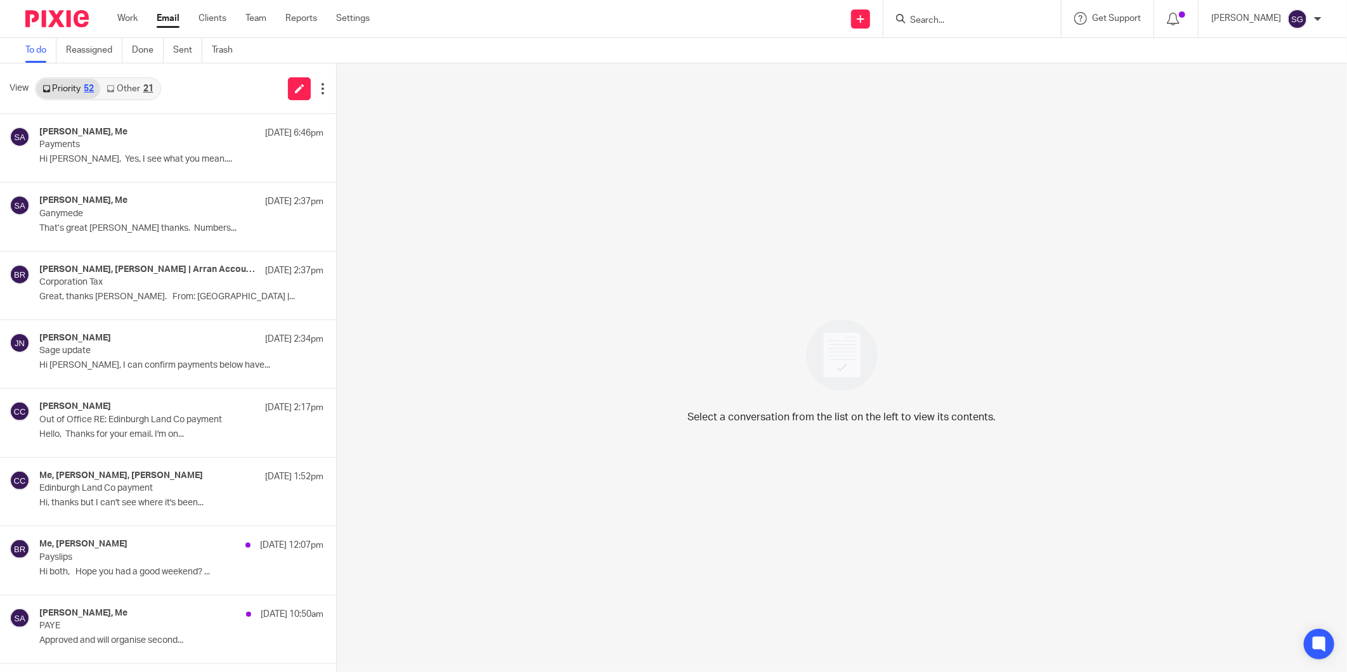
click at [143, 90] on div "21" at bounding box center [148, 88] width 10 height 9
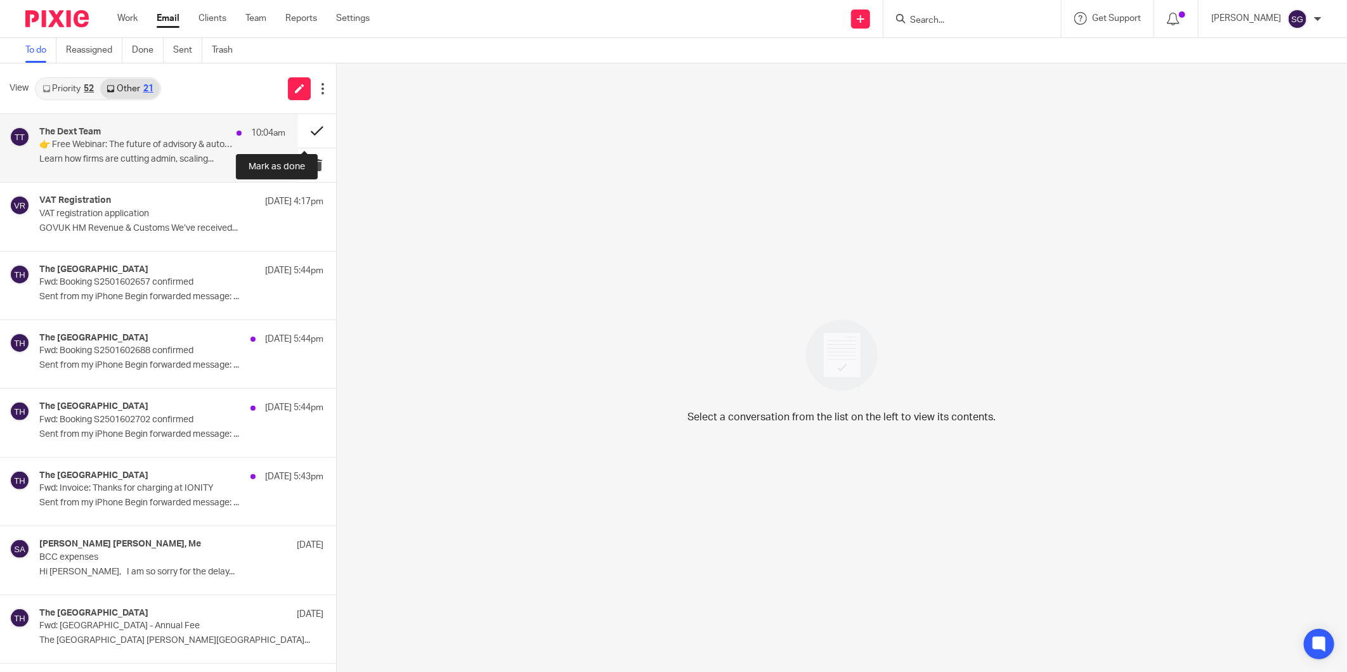
click at [304, 128] on button at bounding box center [317, 131] width 38 height 34
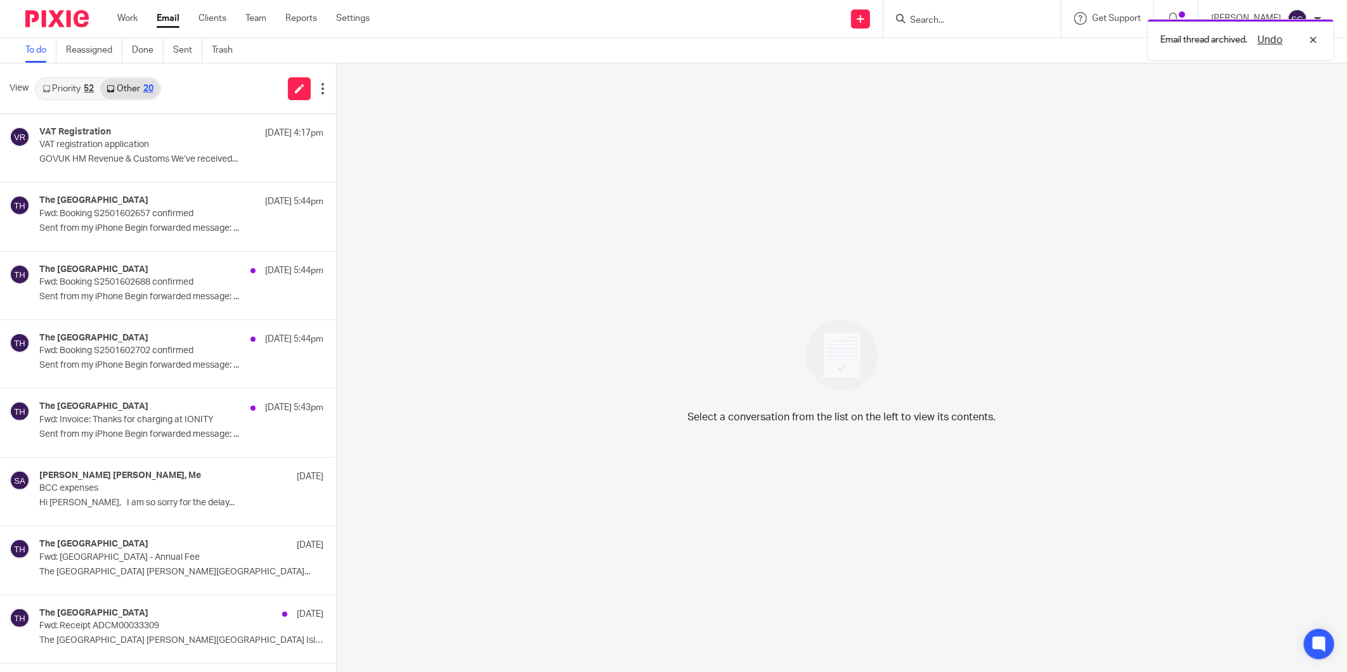
click at [73, 95] on link "Priority 52" at bounding box center [68, 89] width 64 height 20
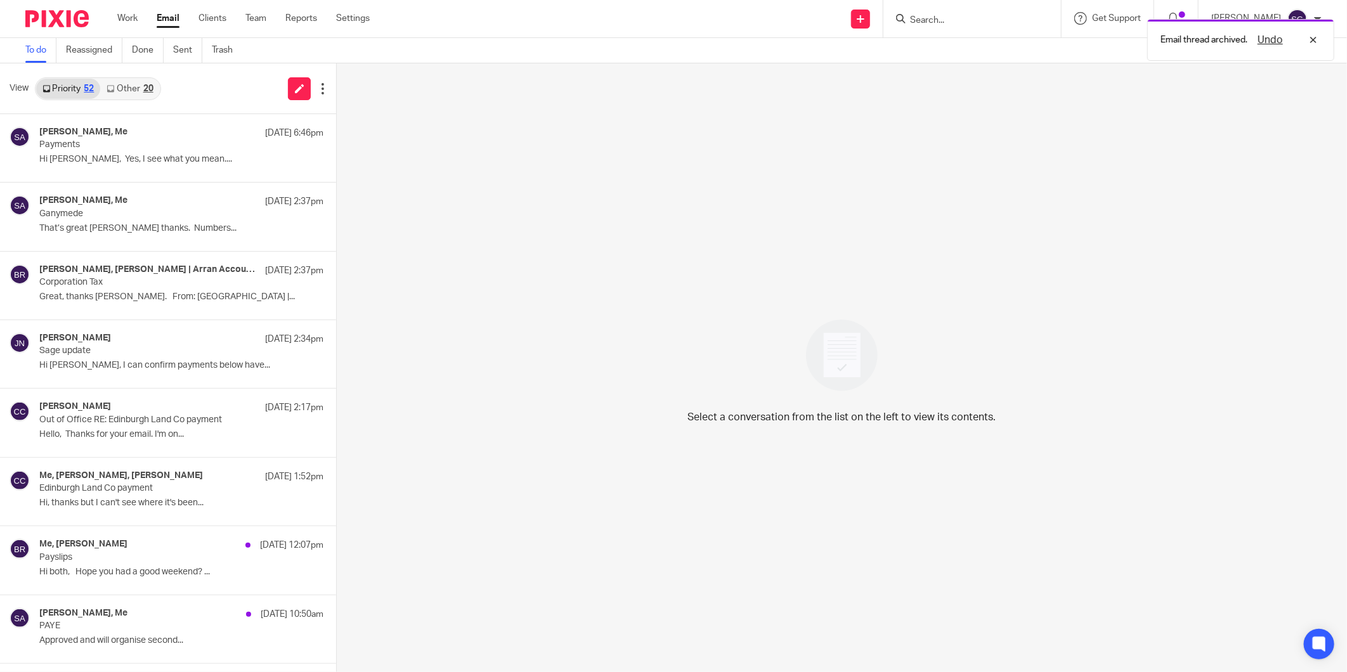
click at [468, 47] on div "To do Reassigned Done Sent Trash" at bounding box center [673, 50] width 1347 height 25
click at [984, 16] on input "Search" at bounding box center [966, 20] width 114 height 11
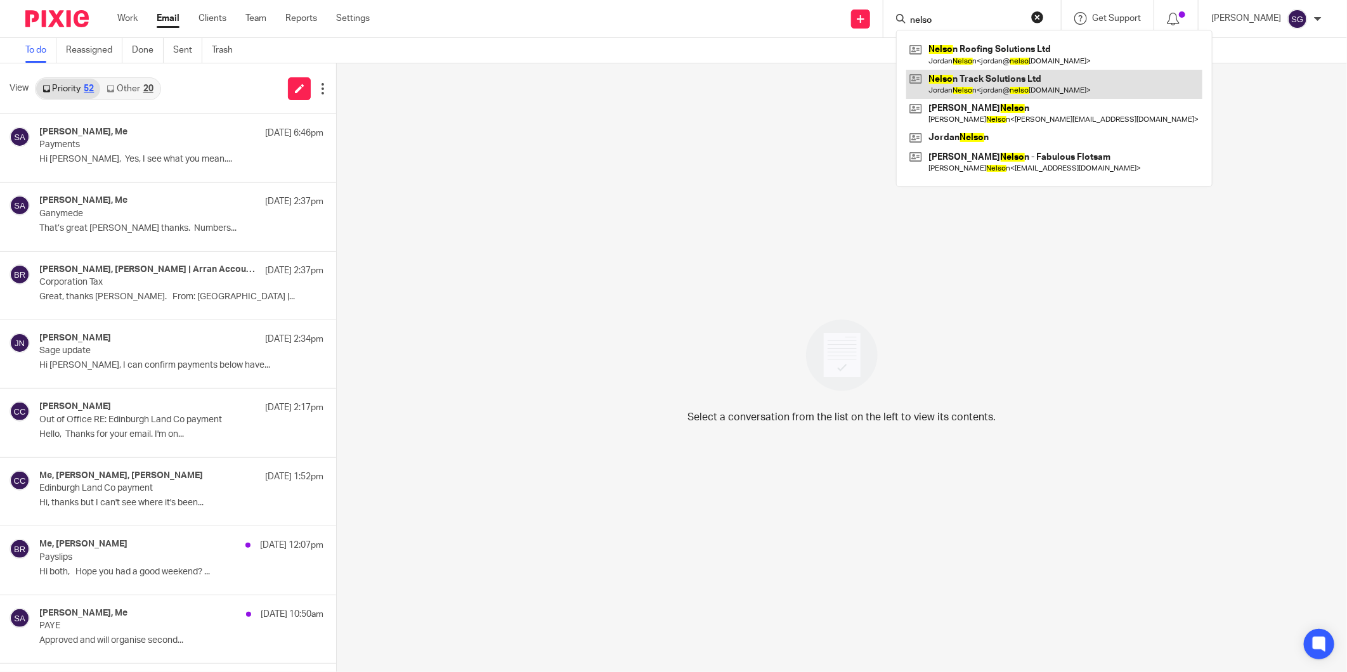
type input "nelso"
click at [1052, 81] on link at bounding box center [1054, 84] width 296 height 29
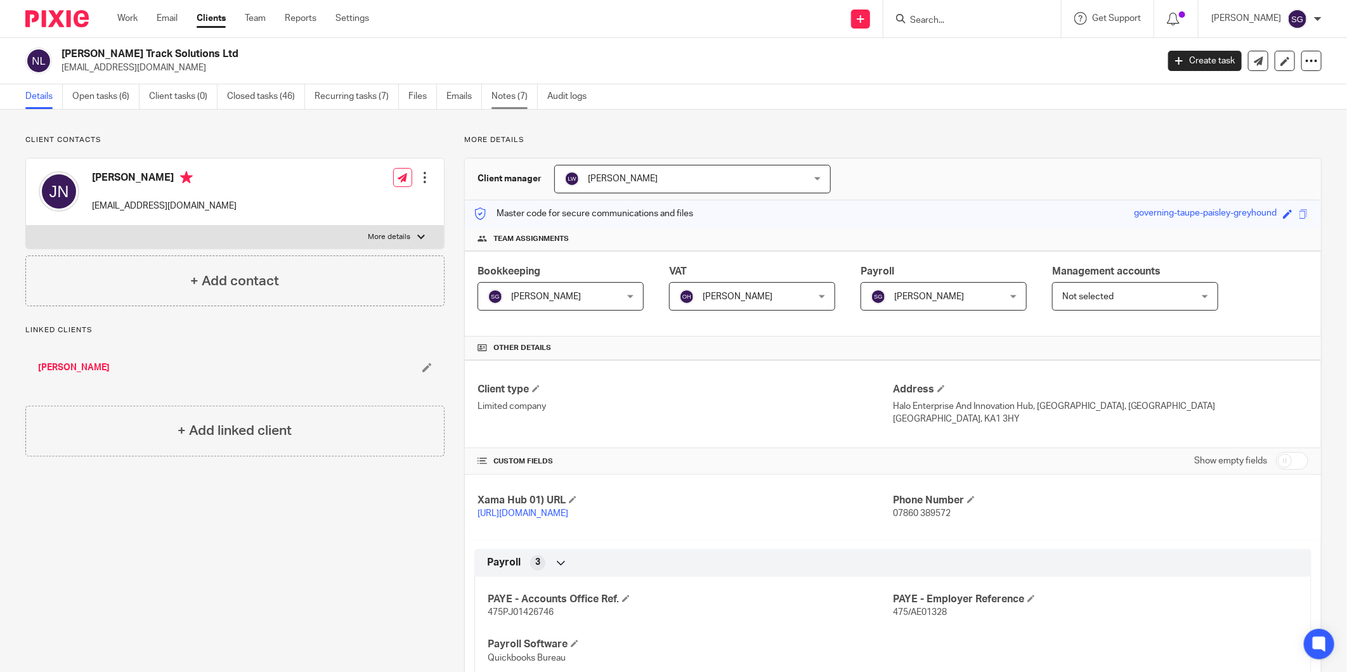
click at [522, 93] on link "Notes (7)" at bounding box center [515, 96] width 46 height 25
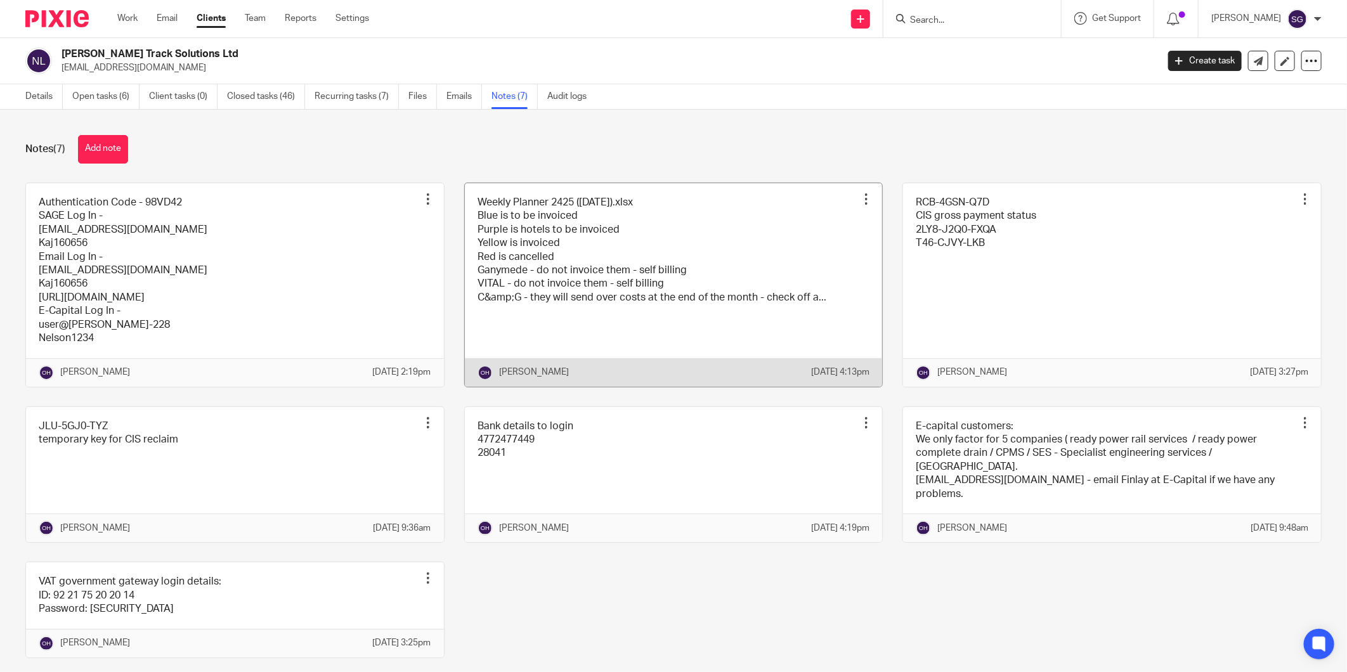
click at [566, 242] on link at bounding box center [674, 285] width 418 height 204
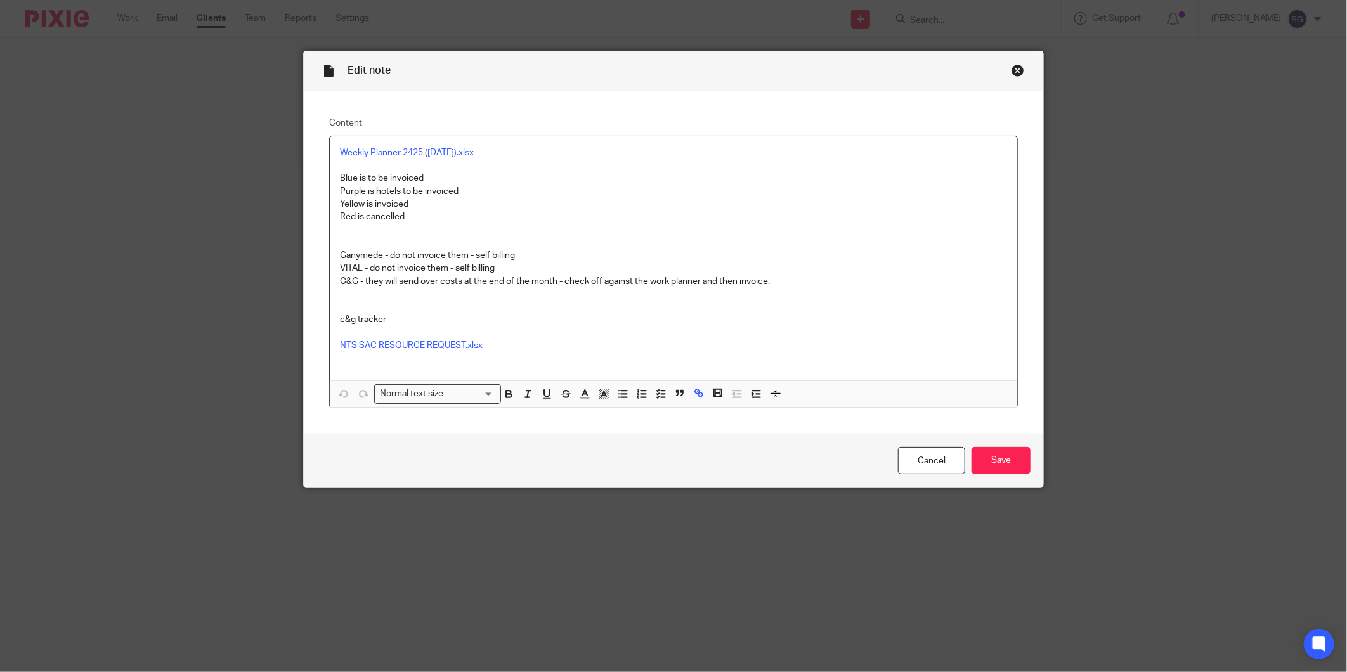
click at [1015, 72] on div "Close this dialog window" at bounding box center [1018, 70] width 13 height 13
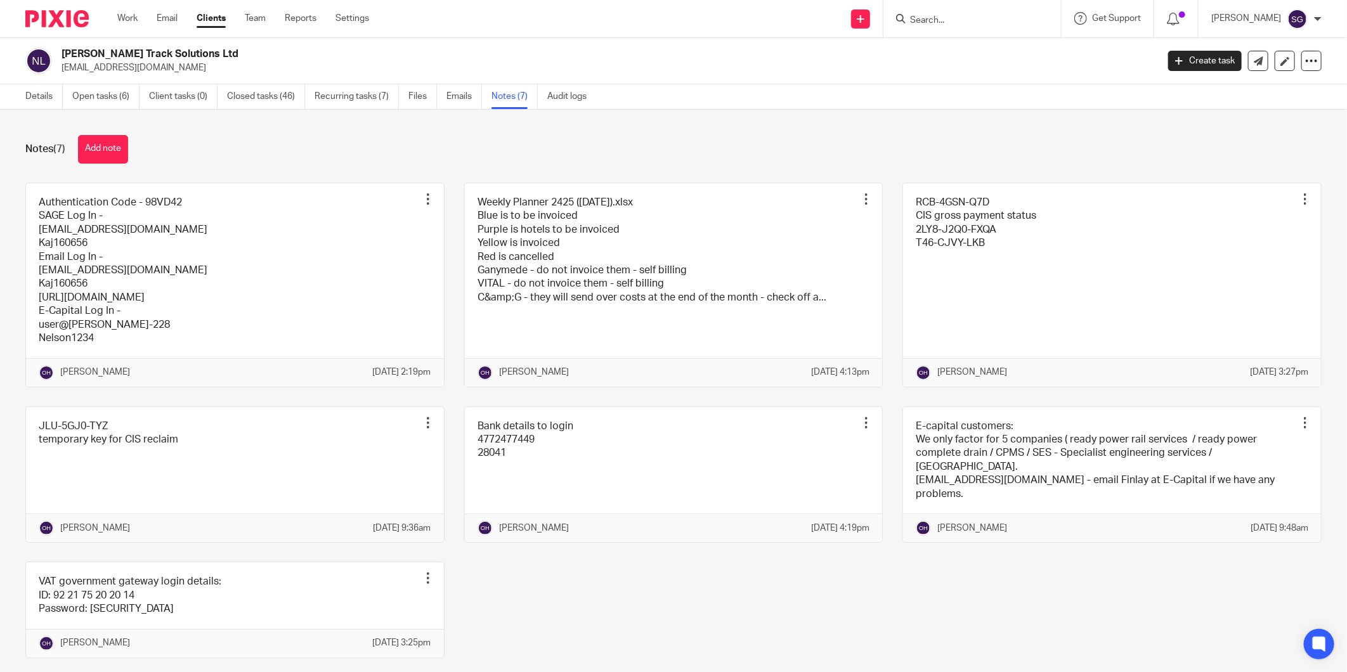
click at [949, 15] on input "Search" at bounding box center [966, 20] width 114 height 11
type input "DSL4"
click button "submit" at bounding box center [0, 0] width 0 height 0
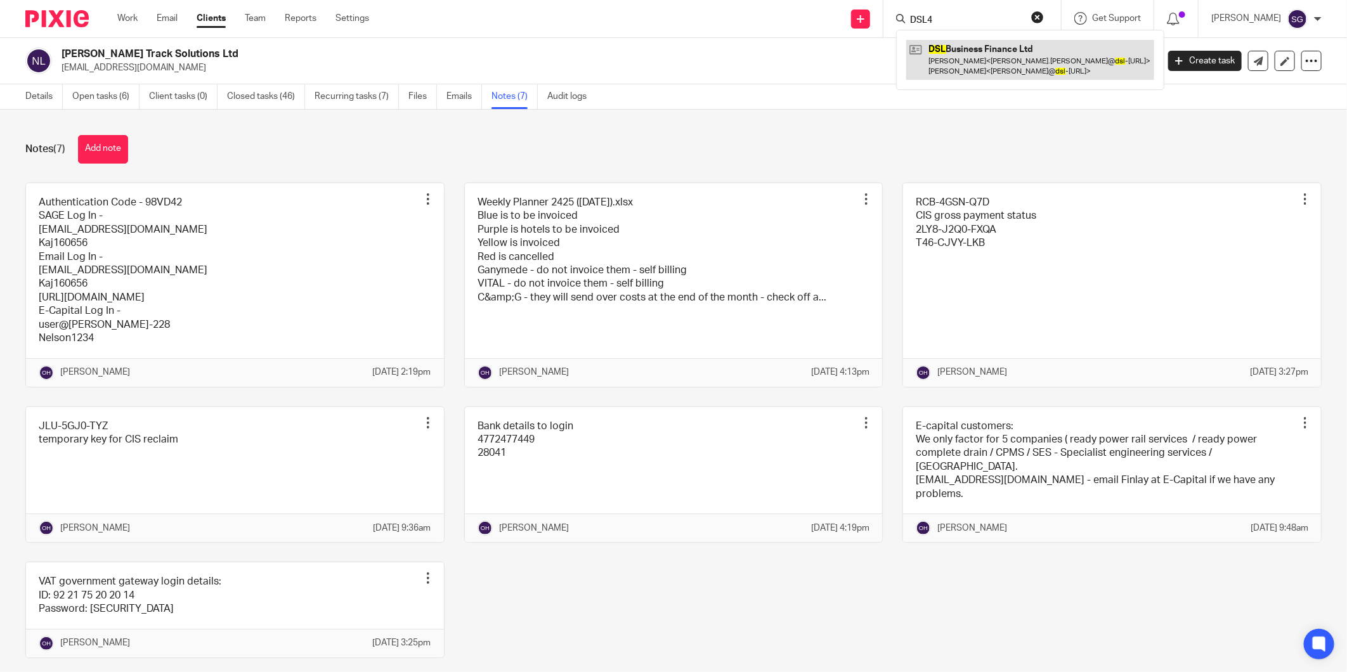
drag, startPoint x: 977, startPoint y: 64, endPoint x: 954, endPoint y: 46, distance: 28.9
click at [977, 64] on link at bounding box center [1030, 59] width 248 height 39
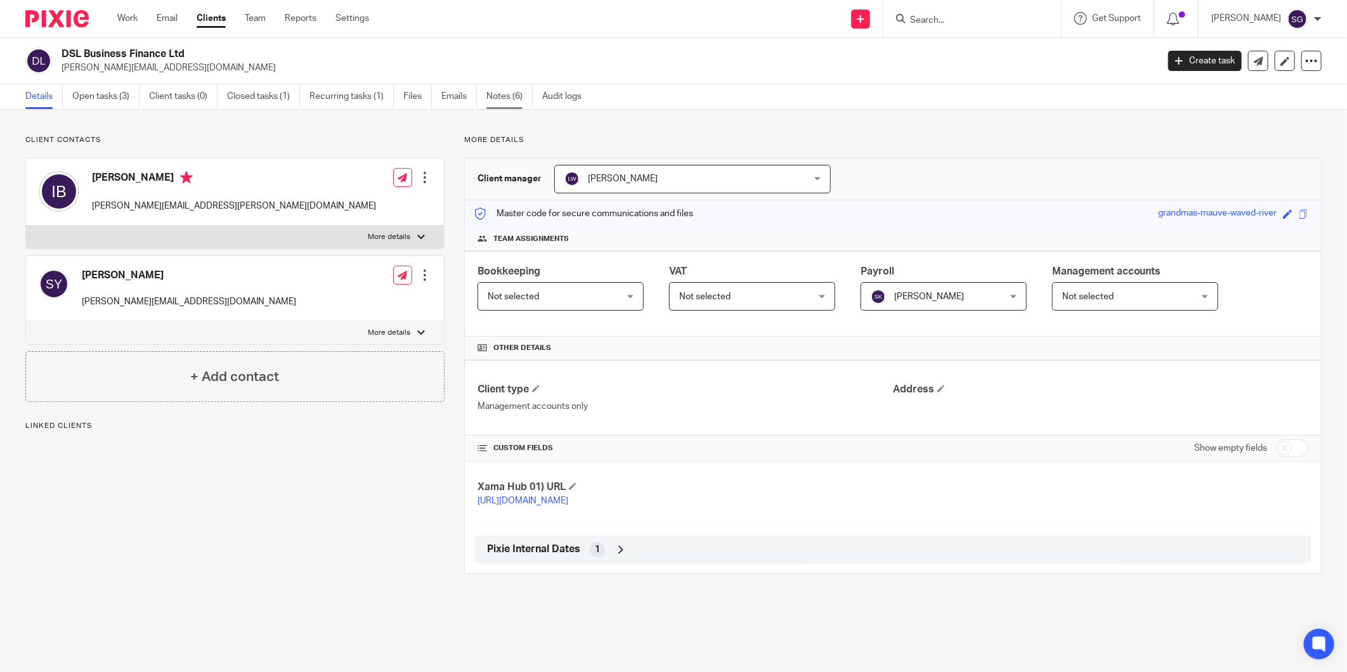
click at [502, 98] on link "Notes (6)" at bounding box center [509, 96] width 46 height 25
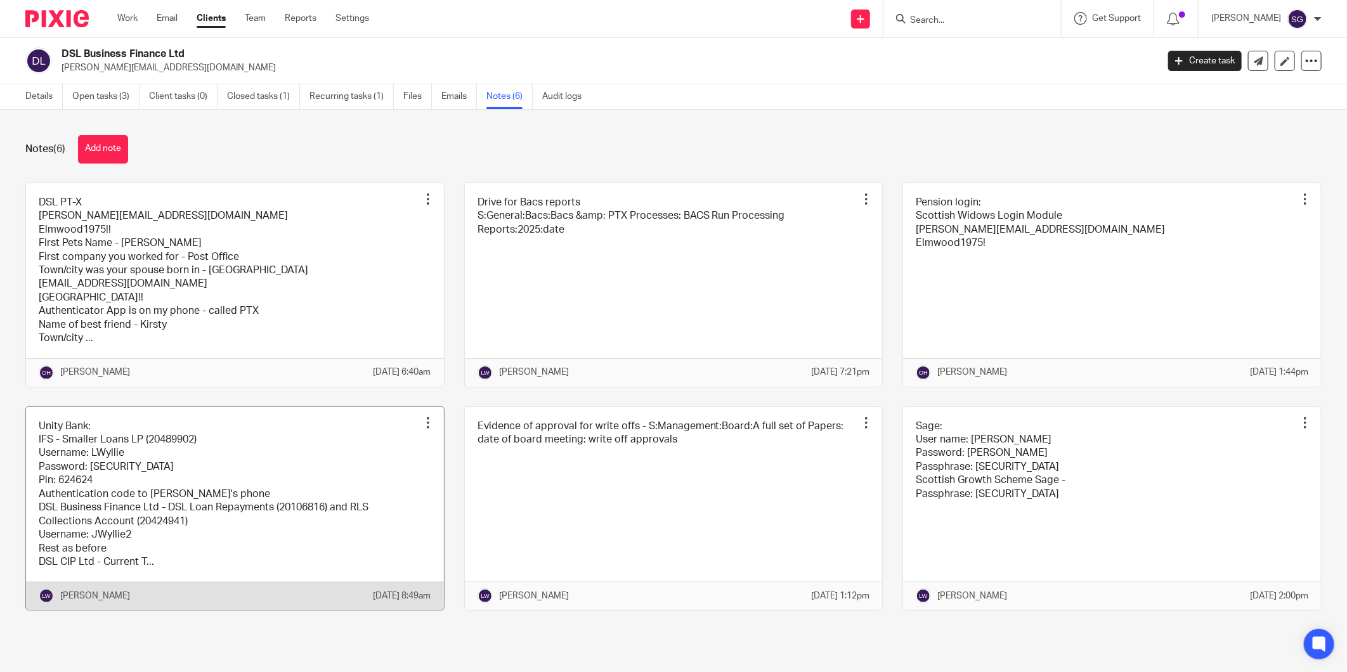
click at [165, 495] on link at bounding box center [235, 509] width 418 height 204
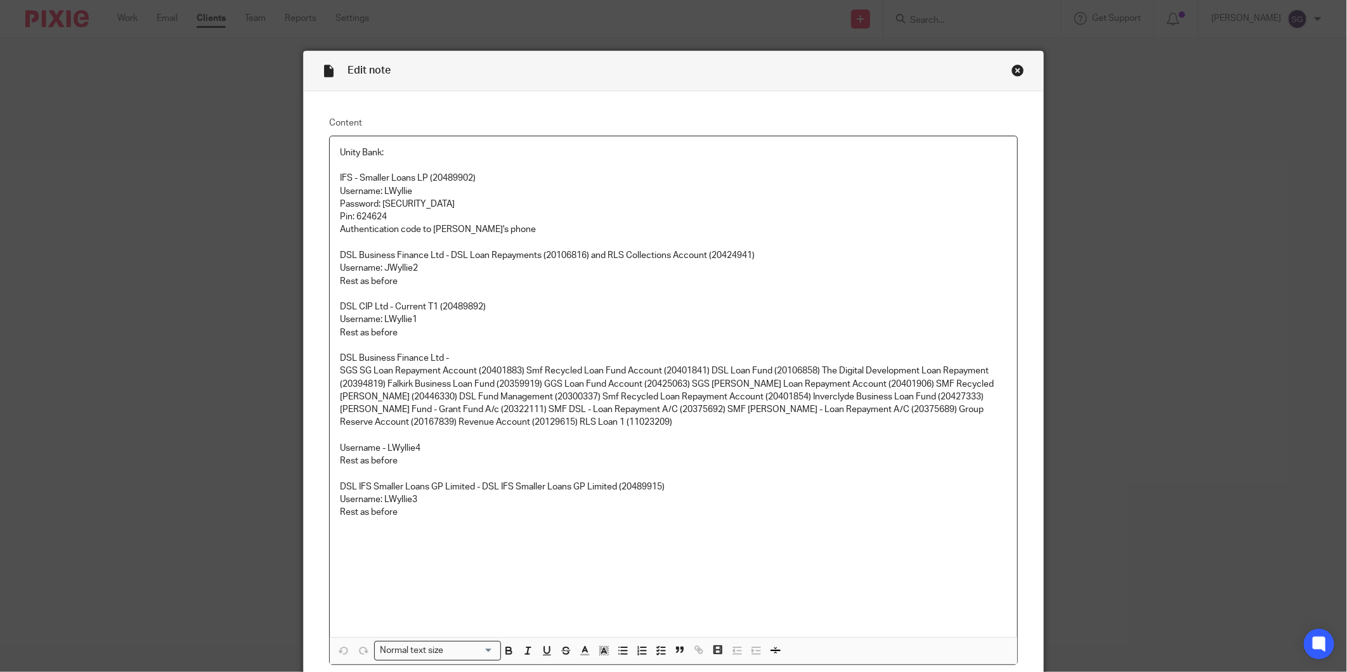
click at [398, 447] on p "Username - LWyllie4" at bounding box center [673, 448] width 667 height 13
copy p "LWyllie4"
drag, startPoint x: 438, startPoint y: 204, endPoint x: 378, endPoint y: 207, distance: 60.3
click at [378, 207] on p "Password: [SECURITY_DATA]" at bounding box center [673, 204] width 667 height 13
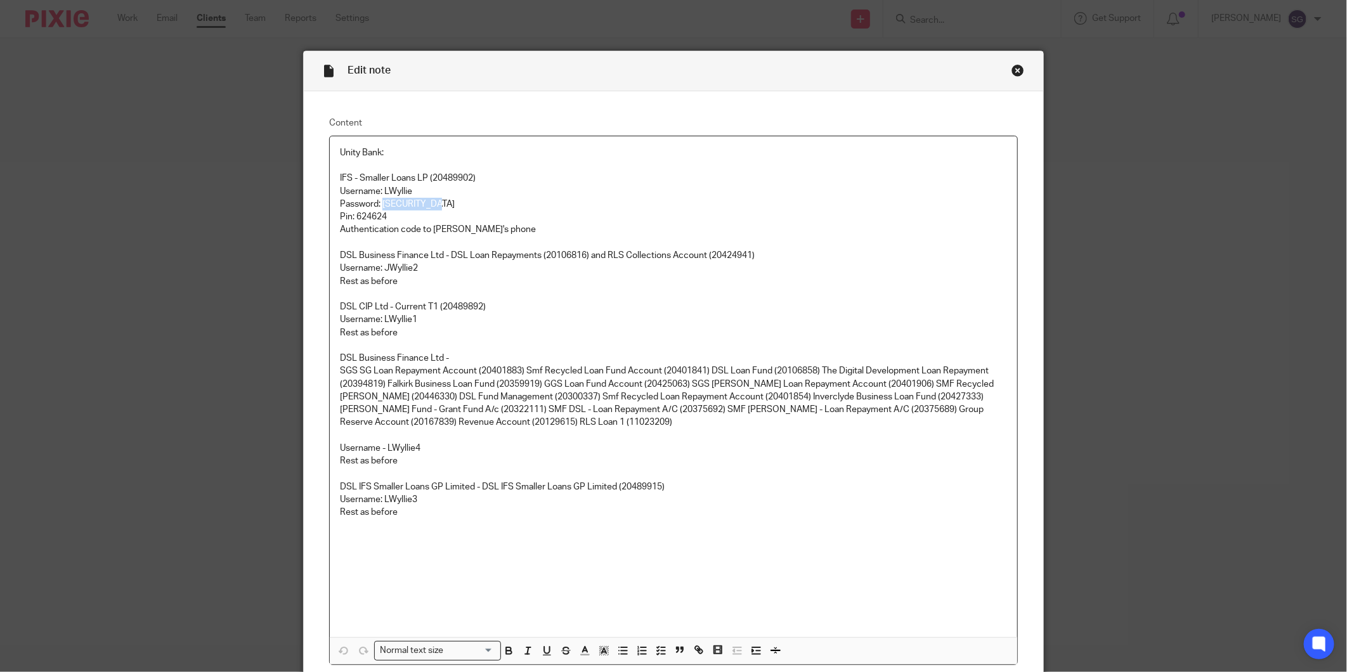
copy p "Elmwood1975!"
